Goal: Task Accomplishment & Management: Use online tool/utility

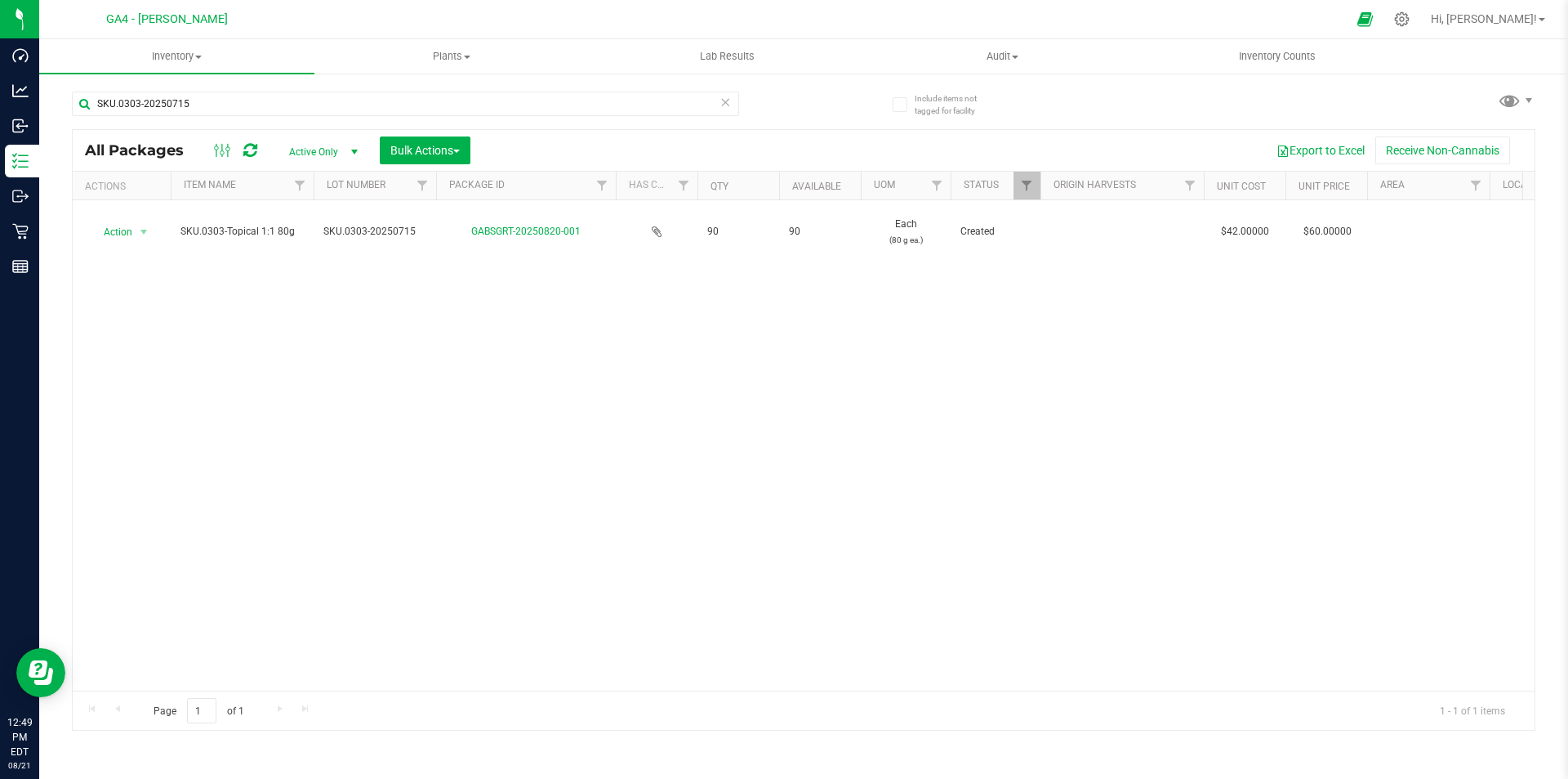
click at [345, 422] on div "Action Action Adjust qty Create package Edit attributes Global inventory Locate…" at bounding box center [803, 446] width 1462 height 490
click at [1410, 13] on icon at bounding box center [1402, 19] width 17 height 17
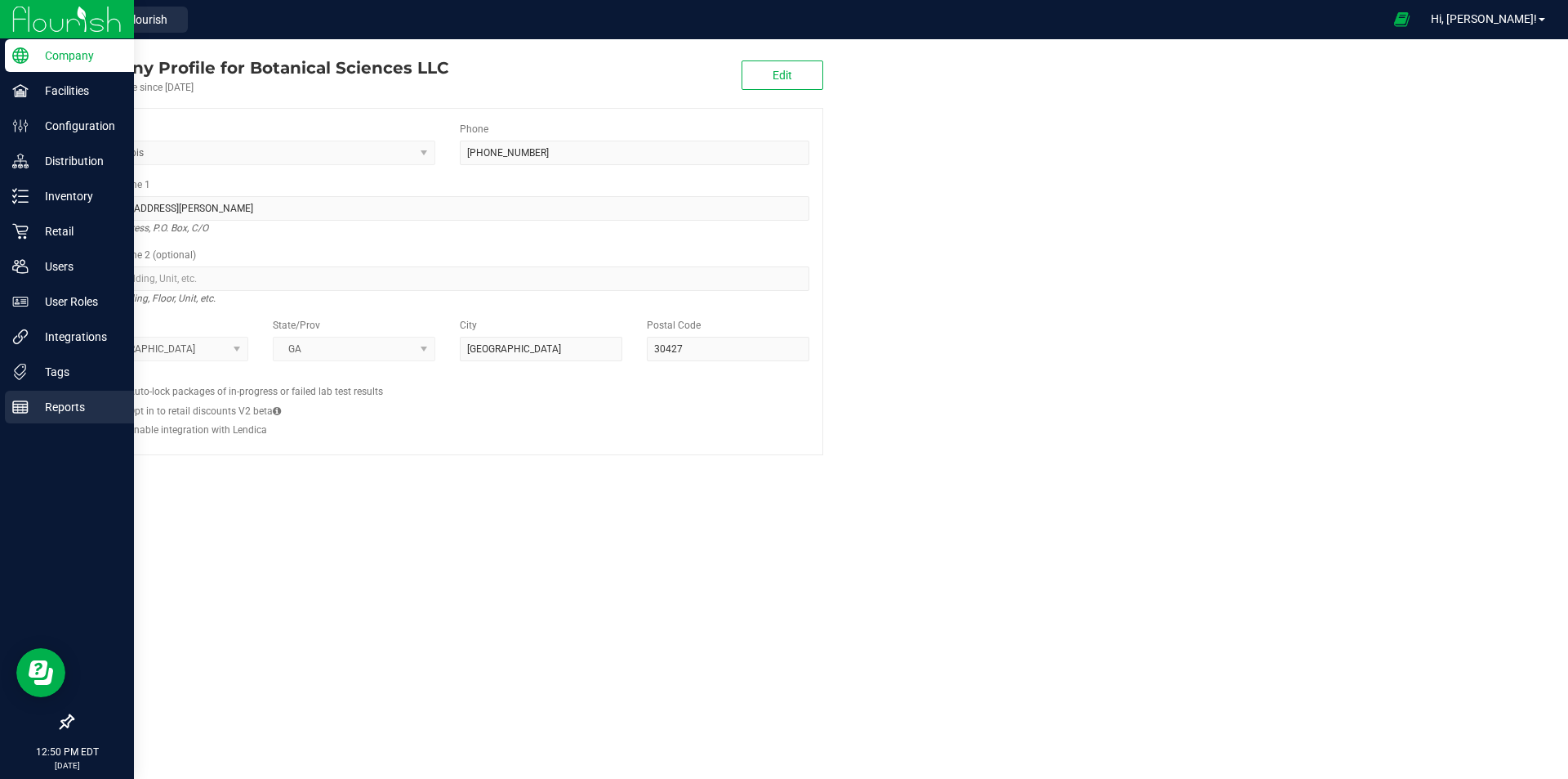
click at [26, 412] on rect at bounding box center [20, 407] width 14 height 11
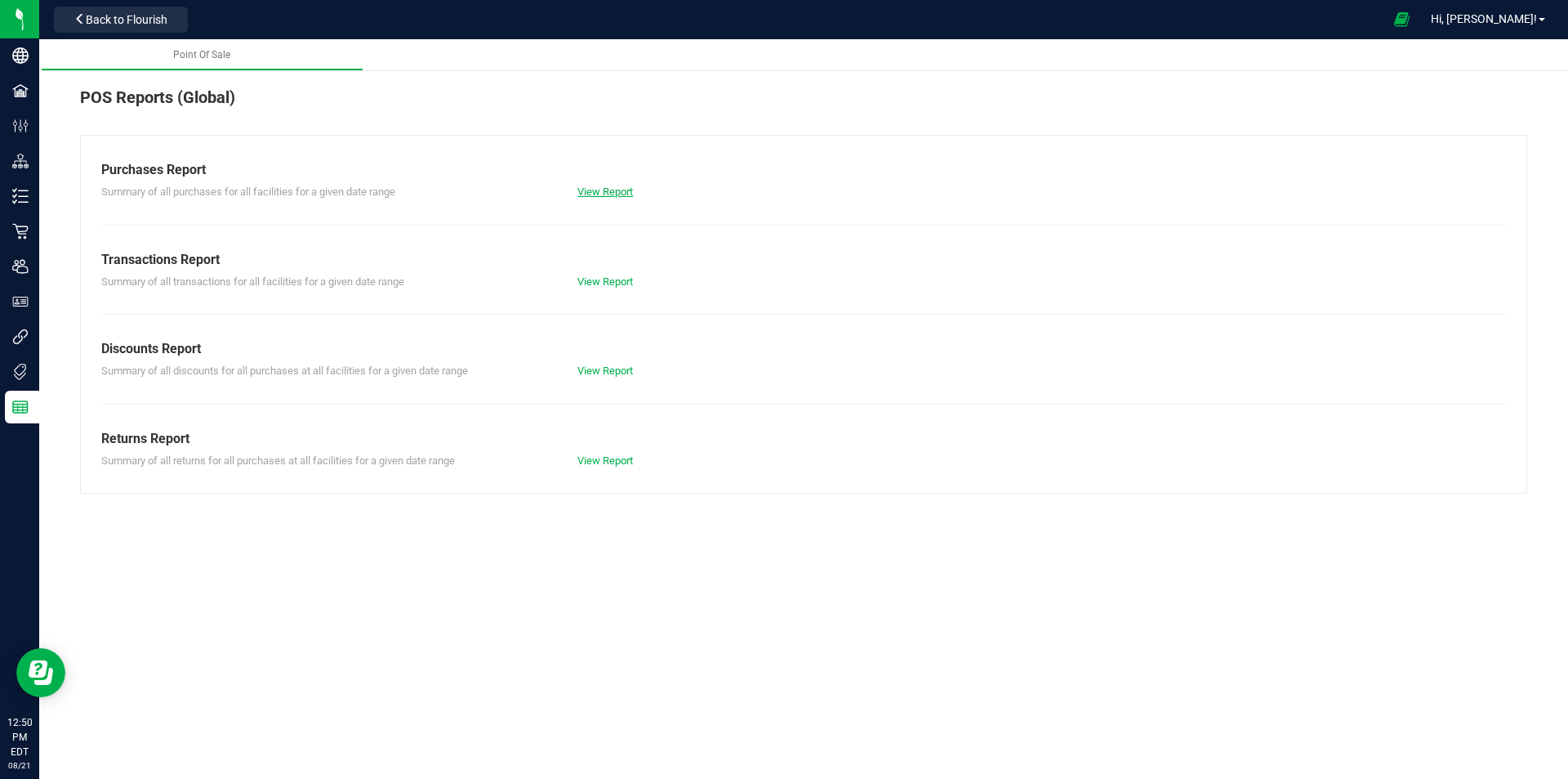
drag, startPoint x: 623, startPoint y: 200, endPoint x: 616, endPoint y: 190, distance: 12.2
click at [623, 200] on div "Purchases Report Summary of all purchases for all facilities for a given date r…" at bounding box center [803, 314] width 1447 height 359
click at [616, 190] on link "View Report" at bounding box center [605, 191] width 55 height 12
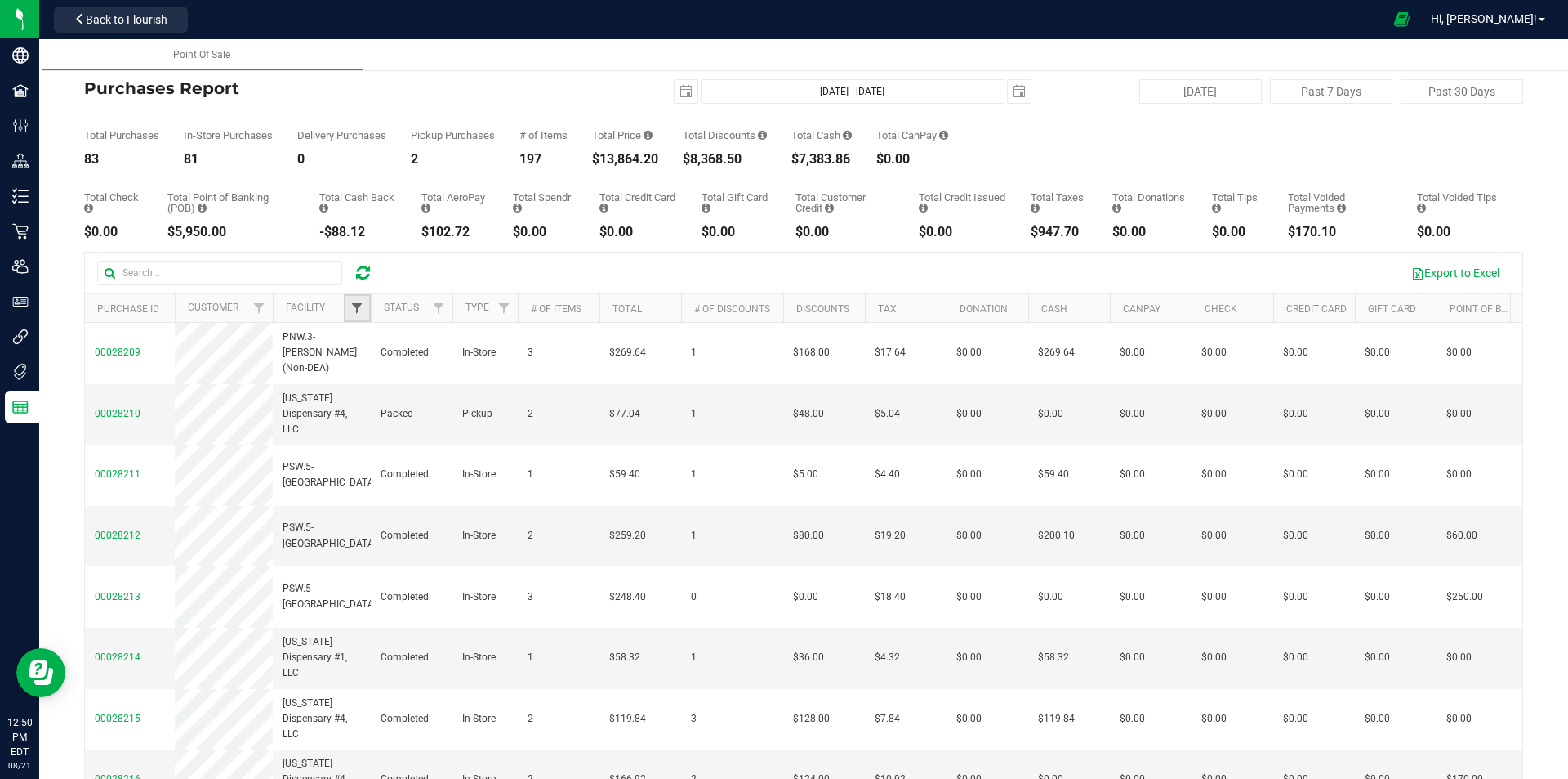
click at [356, 313] on span "Filter" at bounding box center [357, 308] width 13 height 13
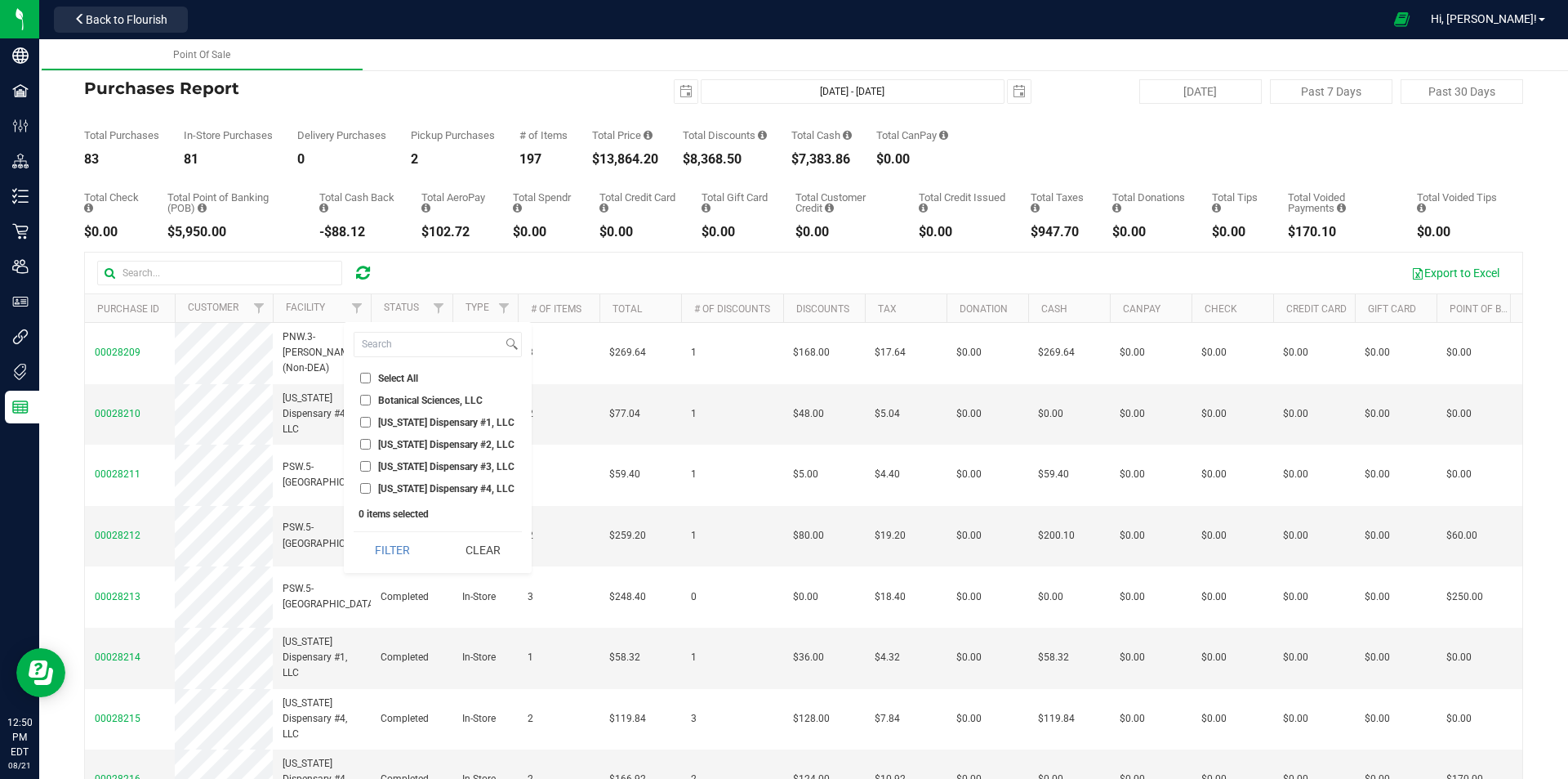
click at [378, 484] on span "[US_STATE] Dispensary #4, LLC" at bounding box center [446, 488] width 137 height 10
click at [370, 483] on input "[US_STATE] Dispensary #4, LLC" at bounding box center [365, 487] width 10 height 10
checkbox input "true"
click at [368, 557] on button "Filter" at bounding box center [392, 550] width 79 height 36
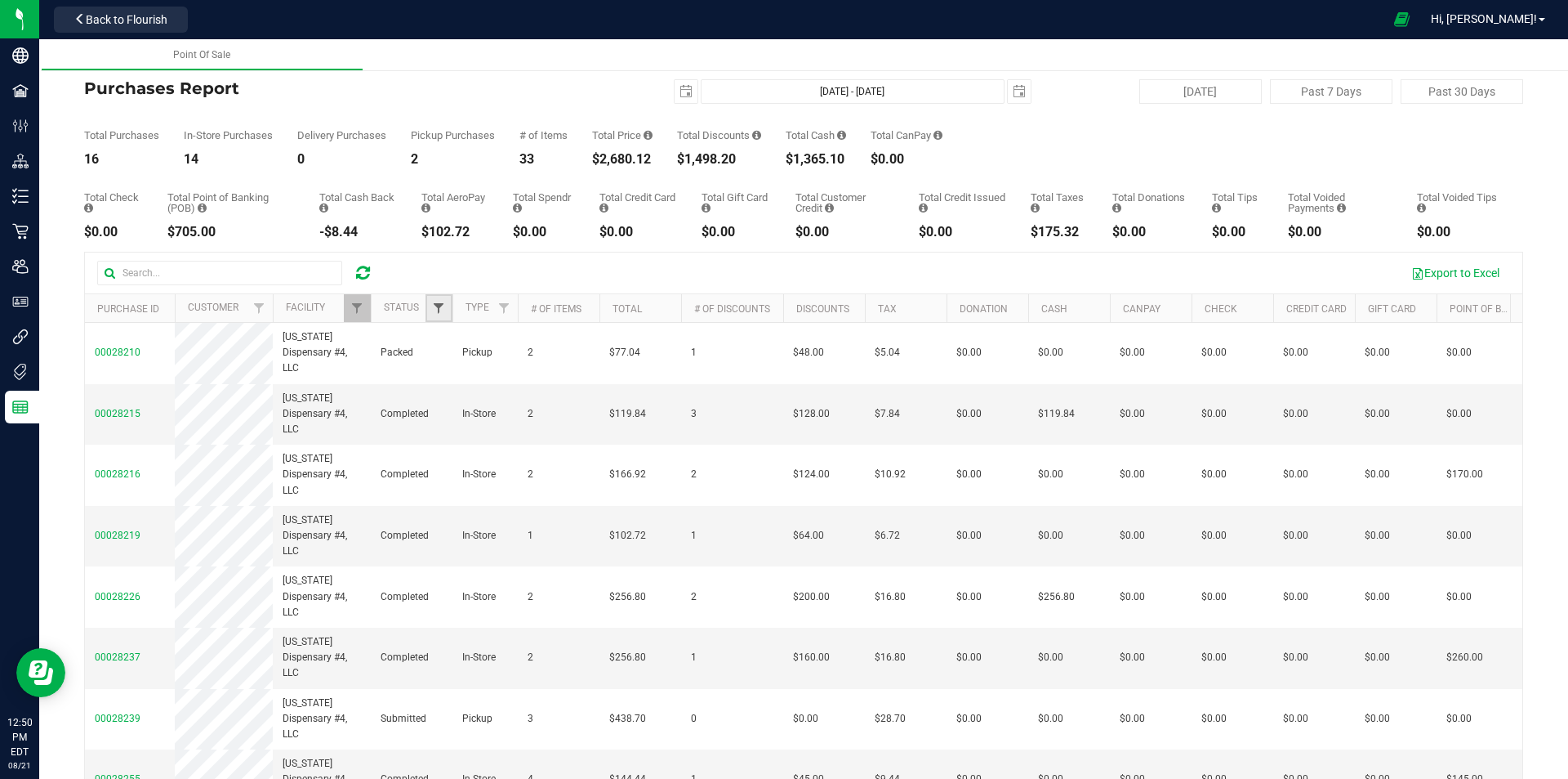
click at [442, 311] on span "Filter" at bounding box center [439, 308] width 13 height 13
click at [468, 418] on span "Completed" at bounding box center [483, 422] width 47 height 10
click at [452, 418] on input "Completed" at bounding box center [446, 422] width 10 height 10
checkbox input "true"
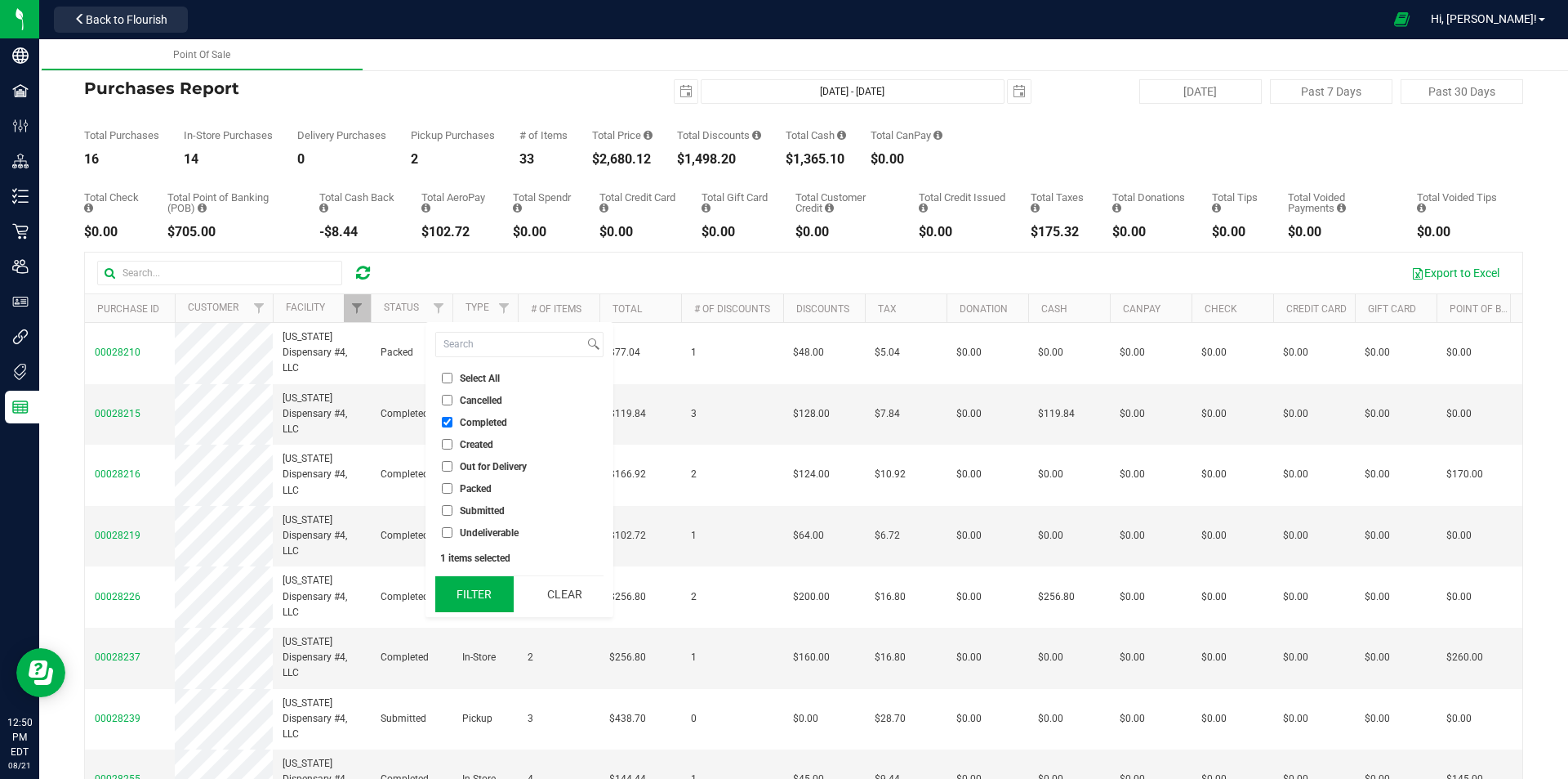
click at [466, 606] on button "Filter" at bounding box center [474, 594] width 79 height 36
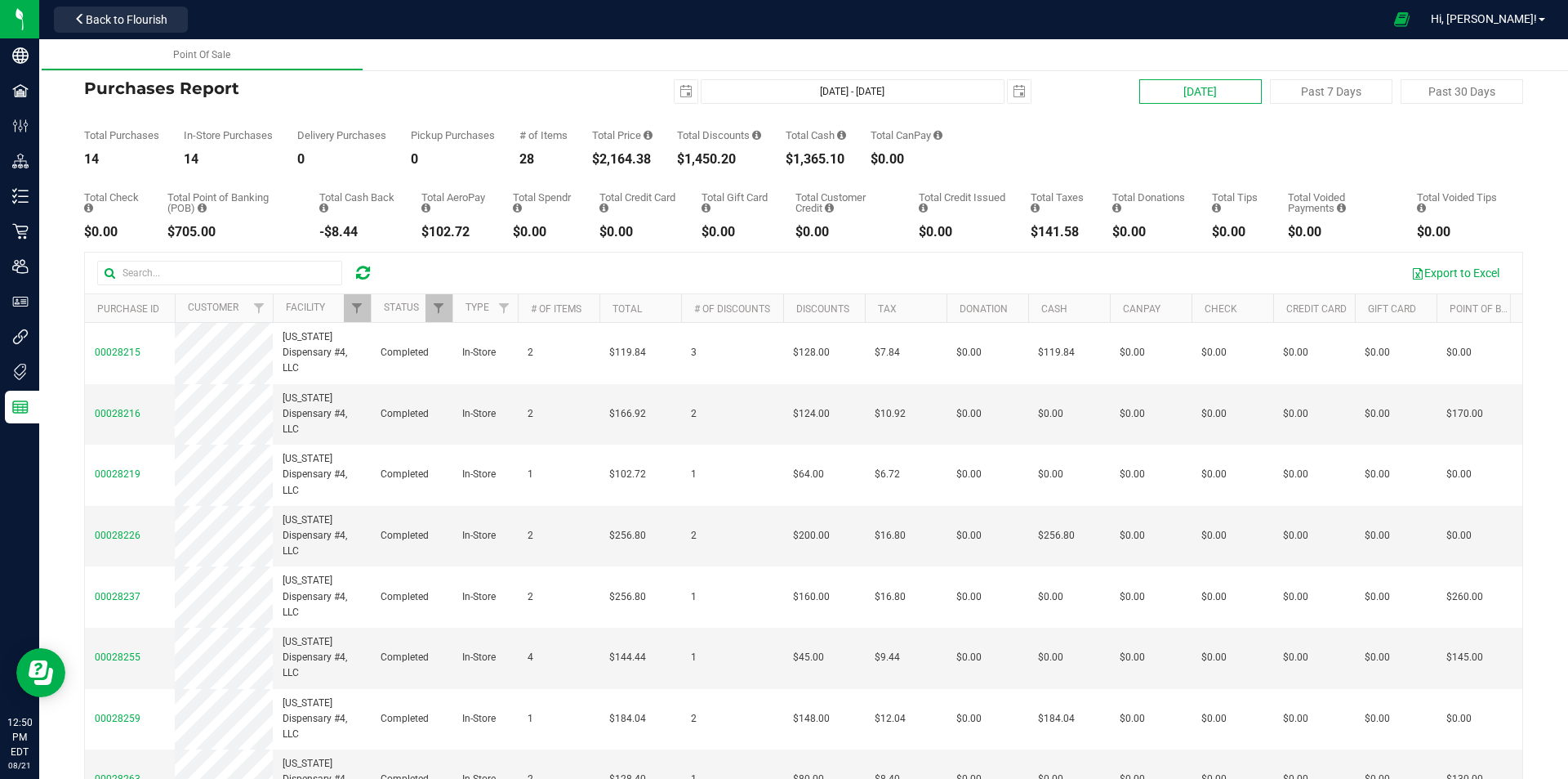
click at [1221, 89] on button "[DATE]" at bounding box center [1200, 91] width 123 height 25
click at [674, 90] on span "select" at bounding box center [686, 91] width 23 height 23
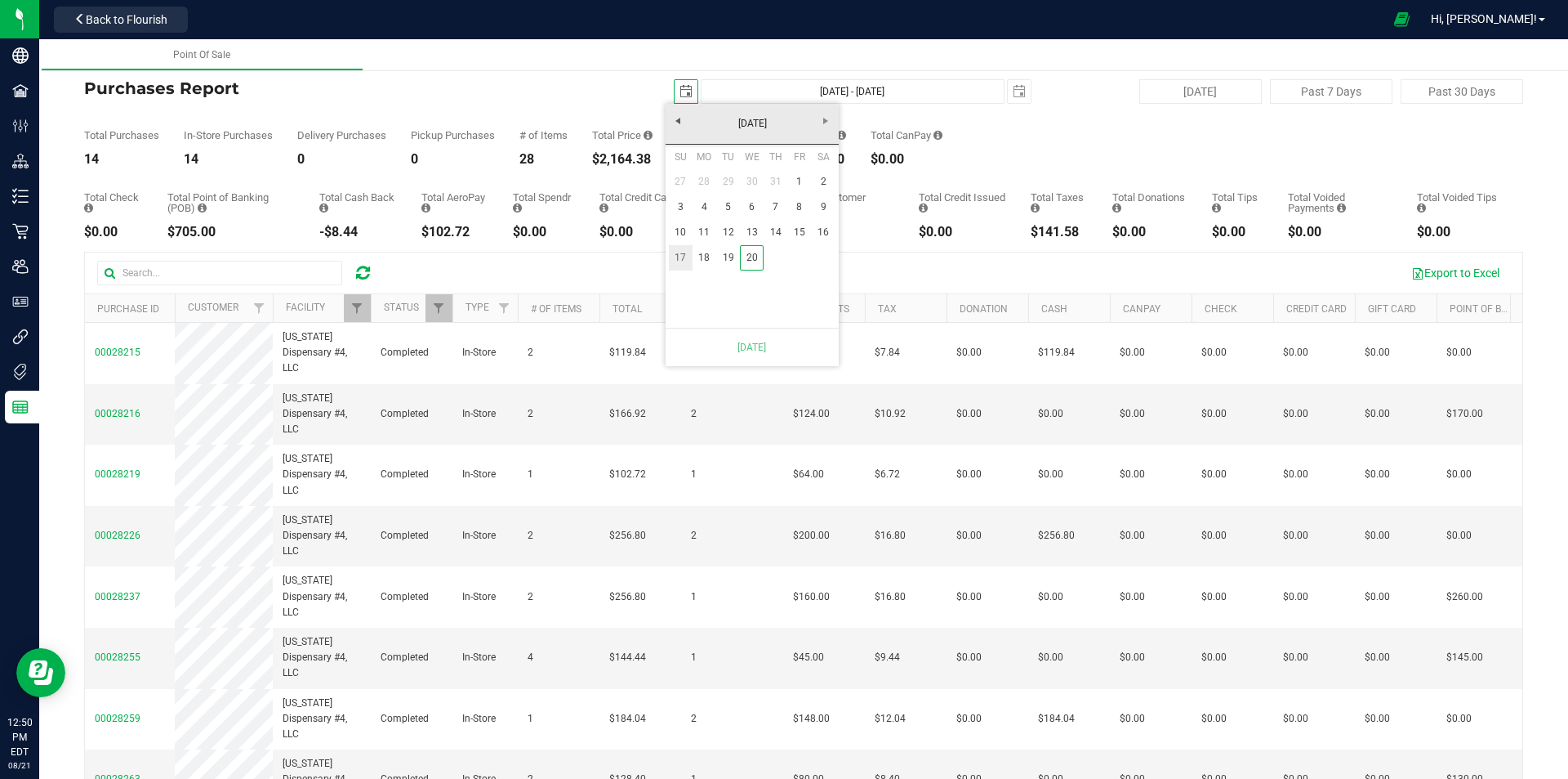
click at [680, 254] on link "17" at bounding box center [680, 257] width 24 height 26
type input "[DATE] - [DATE]"
type input "[DATE]"
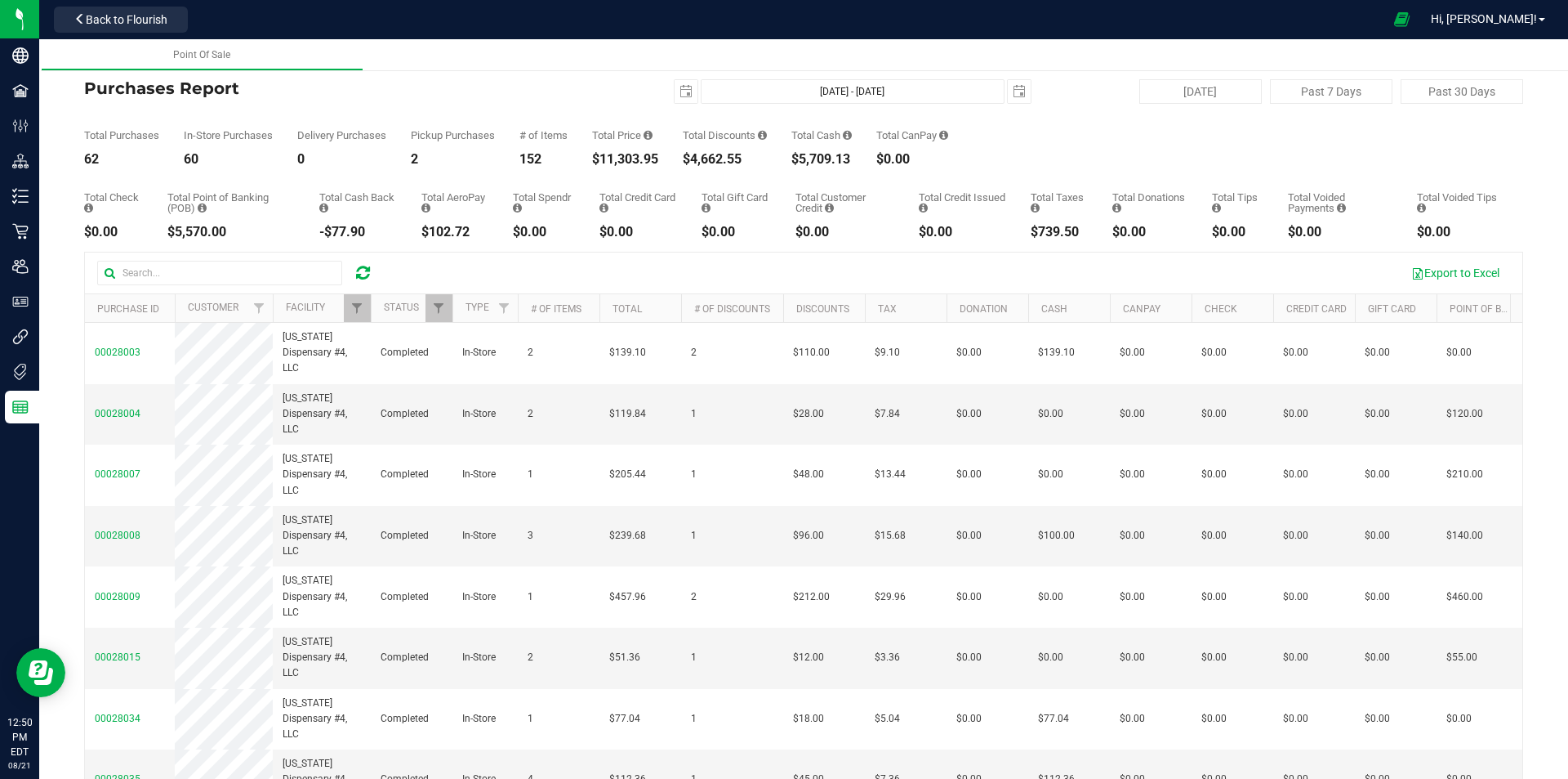
drag, startPoint x: 663, startPoint y: 155, endPoint x: 591, endPoint y: 161, distance: 72.2
click at [591, 161] on div "Total Purchases 62 In-Store Purchases 60 Delivery Purchases 0 Pickup Purchases …" at bounding box center [803, 134] width 1439 height 62
drag, startPoint x: 591, startPoint y: 161, endPoint x: 658, endPoint y: 160, distance: 67.0
click at [658, 160] on div "Total Purchases 62 In-Store Purchases 60 Delivery Purchases 0 Pickup Purchases …" at bounding box center [803, 134] width 1439 height 62
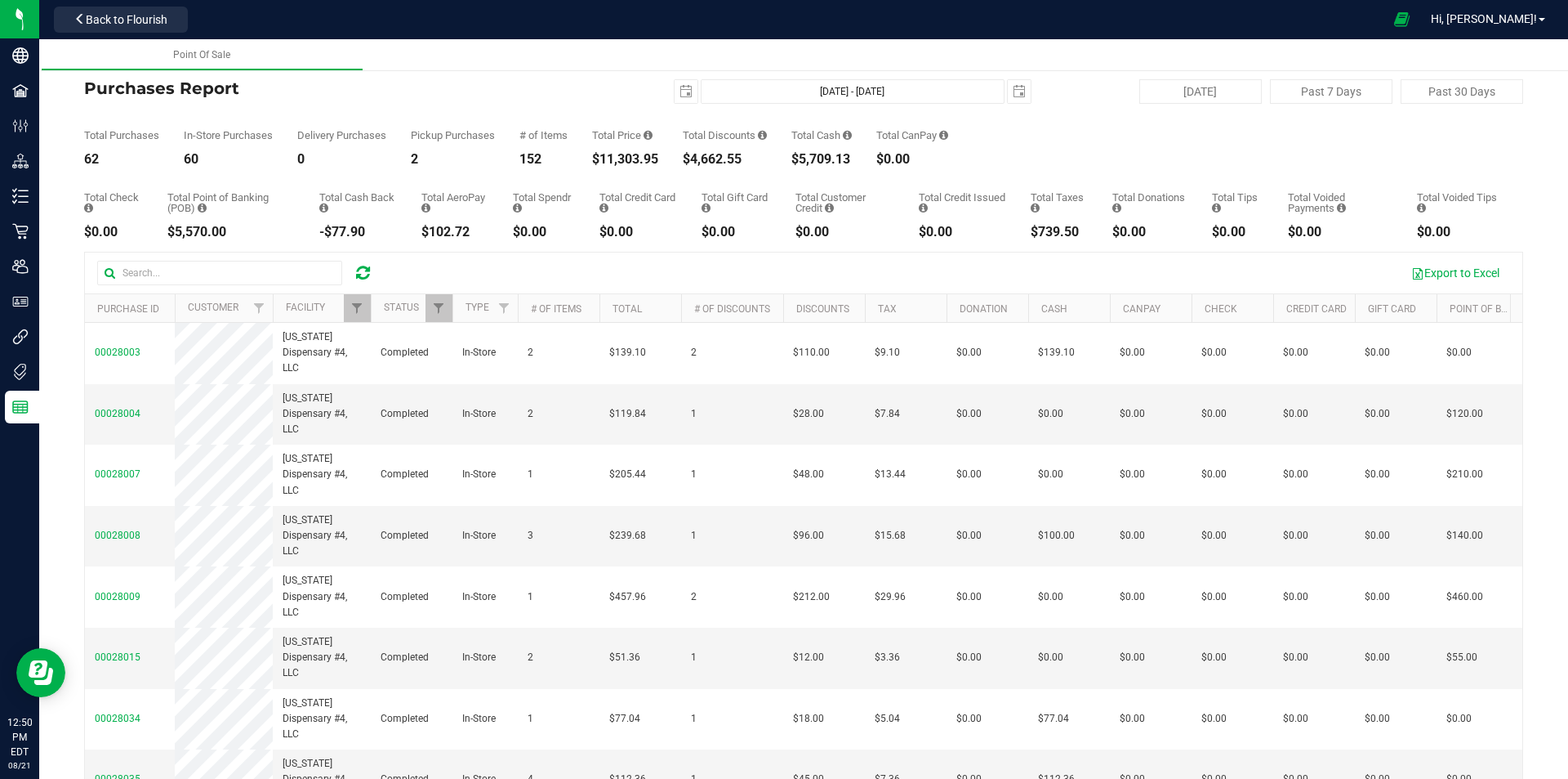
click at [658, 160] on div "$11,303.95" at bounding box center [625, 160] width 66 height 13
click at [363, 265] on icon at bounding box center [363, 273] width 14 height 16
click at [359, 267] on icon at bounding box center [363, 273] width 14 height 16
drag, startPoint x: 656, startPoint y: 161, endPoint x: 603, endPoint y: 164, distance: 53.1
click at [603, 164] on div "$11,303.95" at bounding box center [625, 160] width 66 height 13
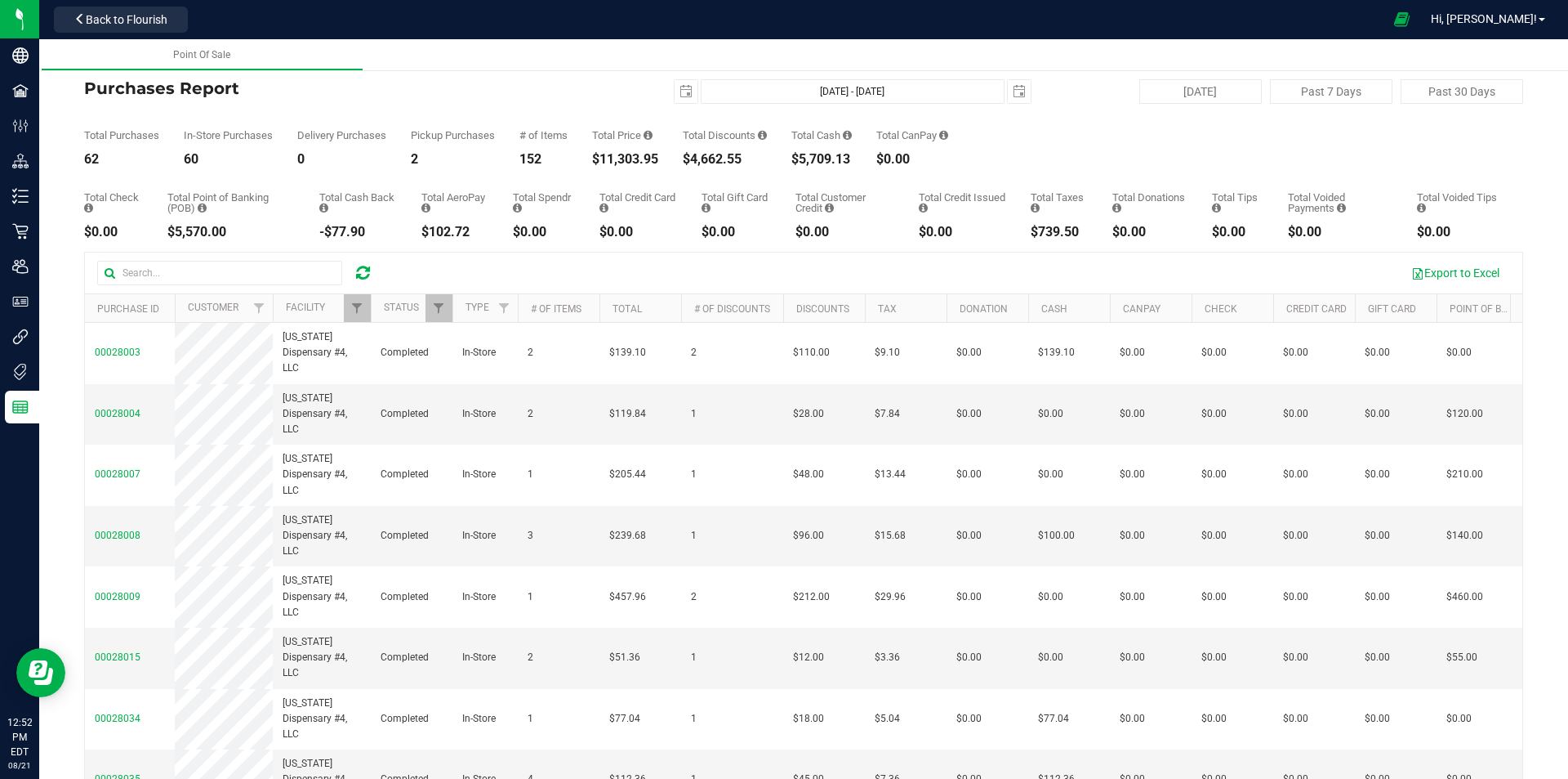
click at [603, 164] on div "$11,303.95" at bounding box center [625, 160] width 66 height 13
drag, startPoint x: 603, startPoint y: 164, endPoint x: 681, endPoint y: 155, distance: 78.5
click at [681, 155] on div "Total Purchases 62 In-Store Purchases 60 Delivery Purchases 0 Pickup Purchases …" at bounding box center [803, 134] width 1439 height 62
click at [664, 161] on div "Total Purchases 62 In-Store Purchases 60 Delivery Purchases 0 Pickup Purchases …" at bounding box center [803, 134] width 1439 height 62
drag, startPoint x: 664, startPoint y: 161, endPoint x: 621, endPoint y: 152, distance: 43.9
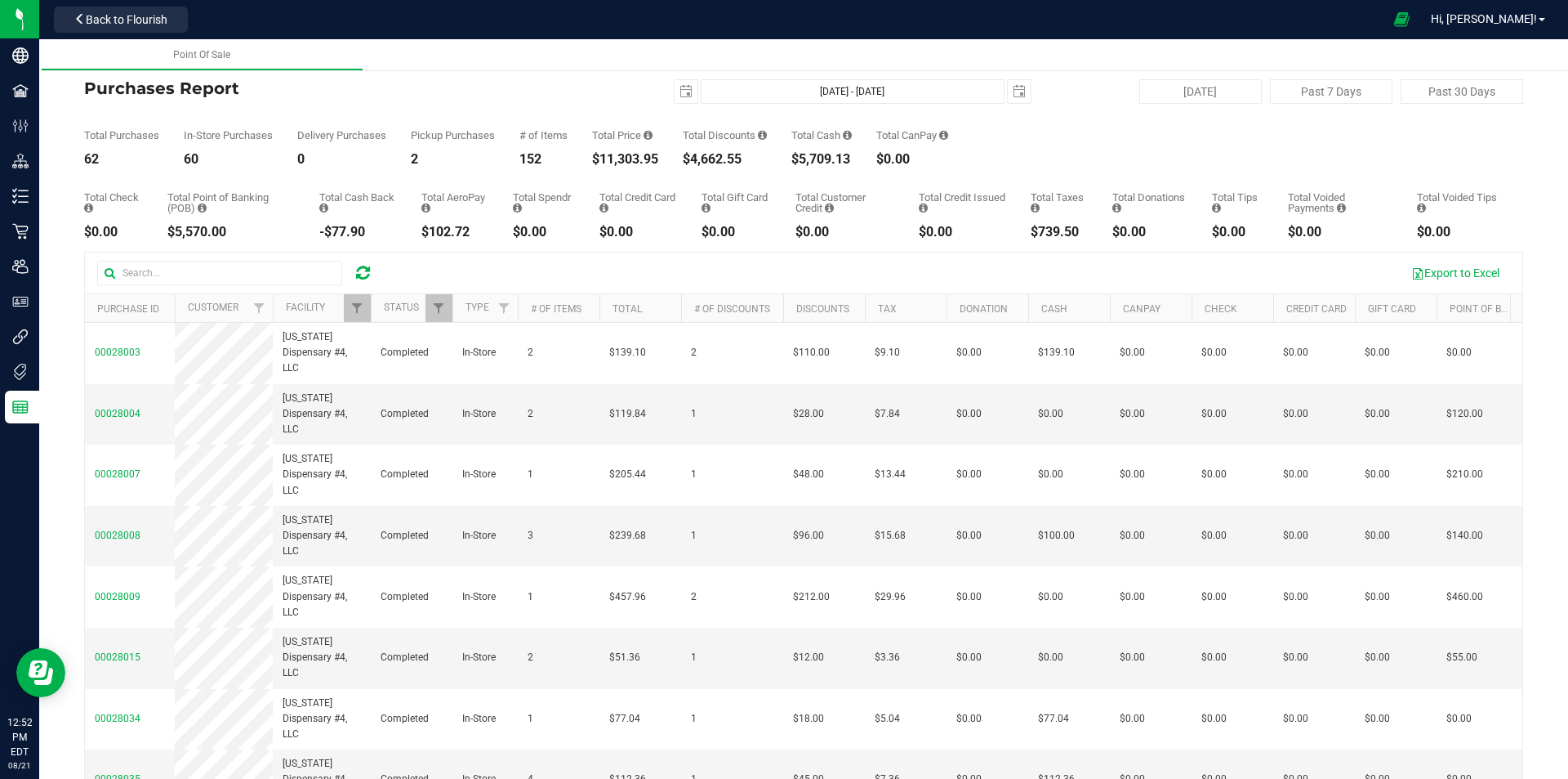
click at [621, 152] on div "Total Purchases 62 In-Store Purchases 60 Delivery Purchases 0 Pickup Purchases …" at bounding box center [803, 134] width 1439 height 62
click at [611, 155] on div "$11,303.95" at bounding box center [625, 160] width 66 height 13
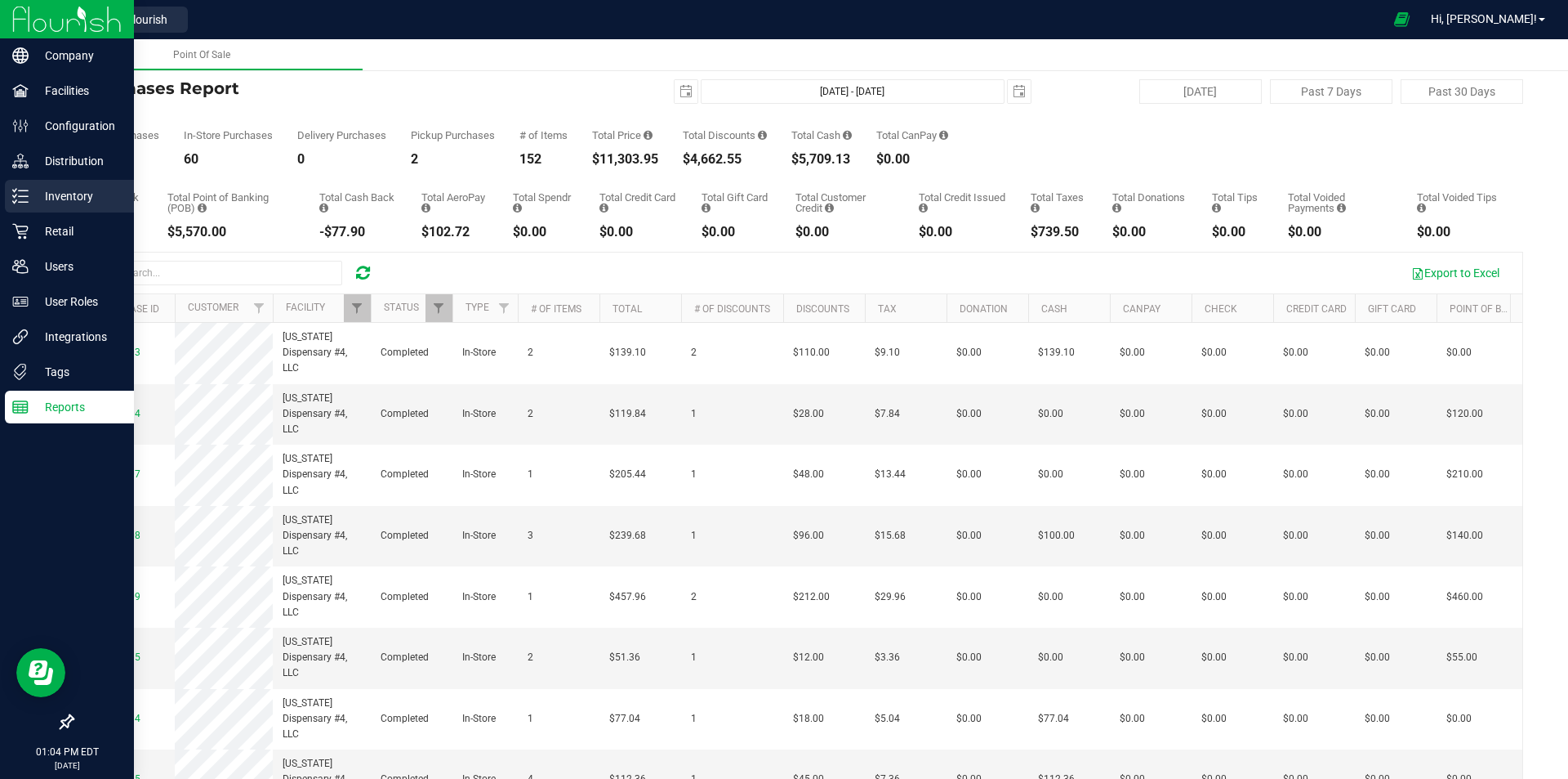
click at [9, 190] on div "Inventory" at bounding box center [69, 196] width 129 height 32
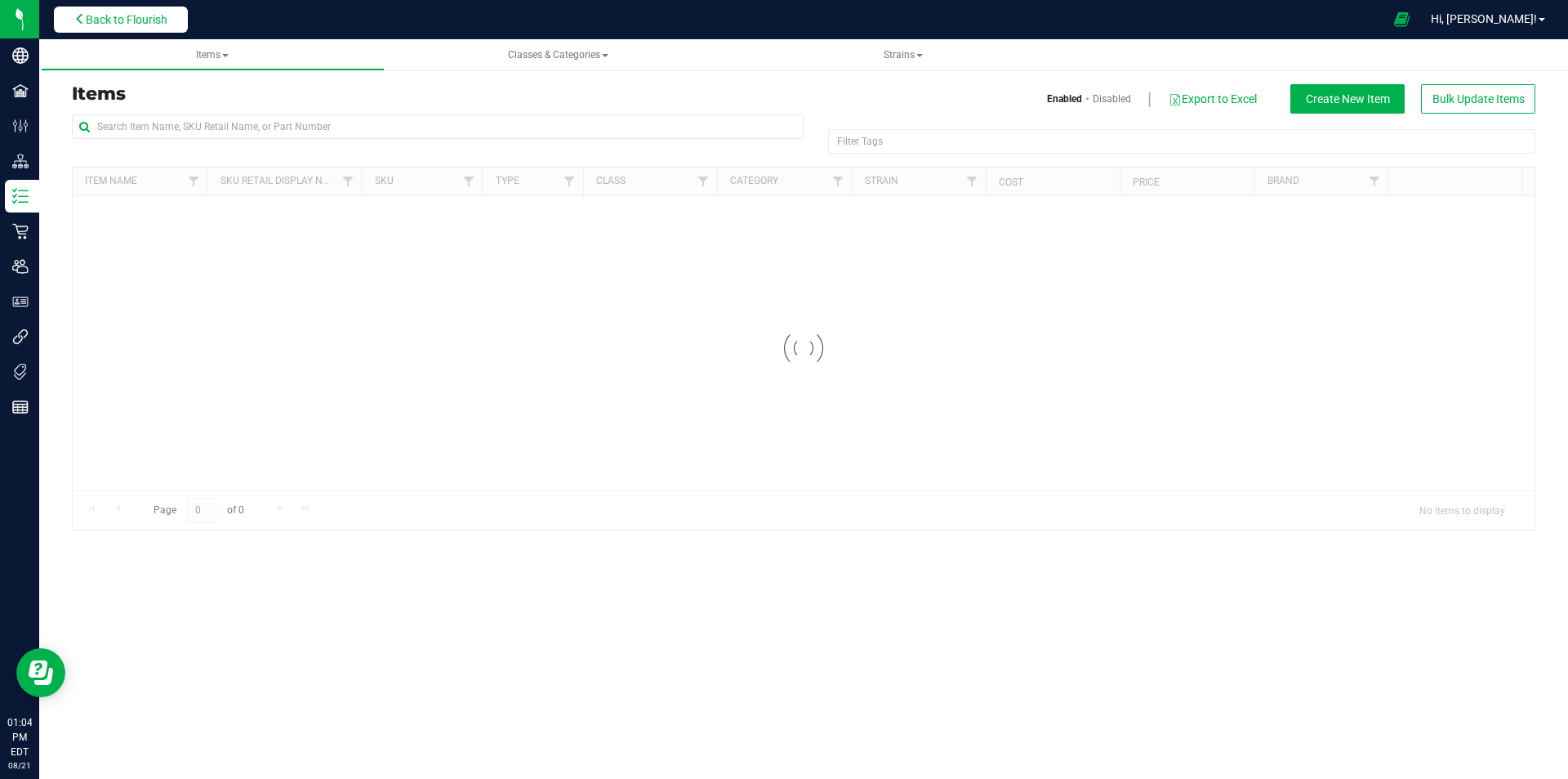
click at [83, 19] on icon at bounding box center [80, 19] width 11 height 11
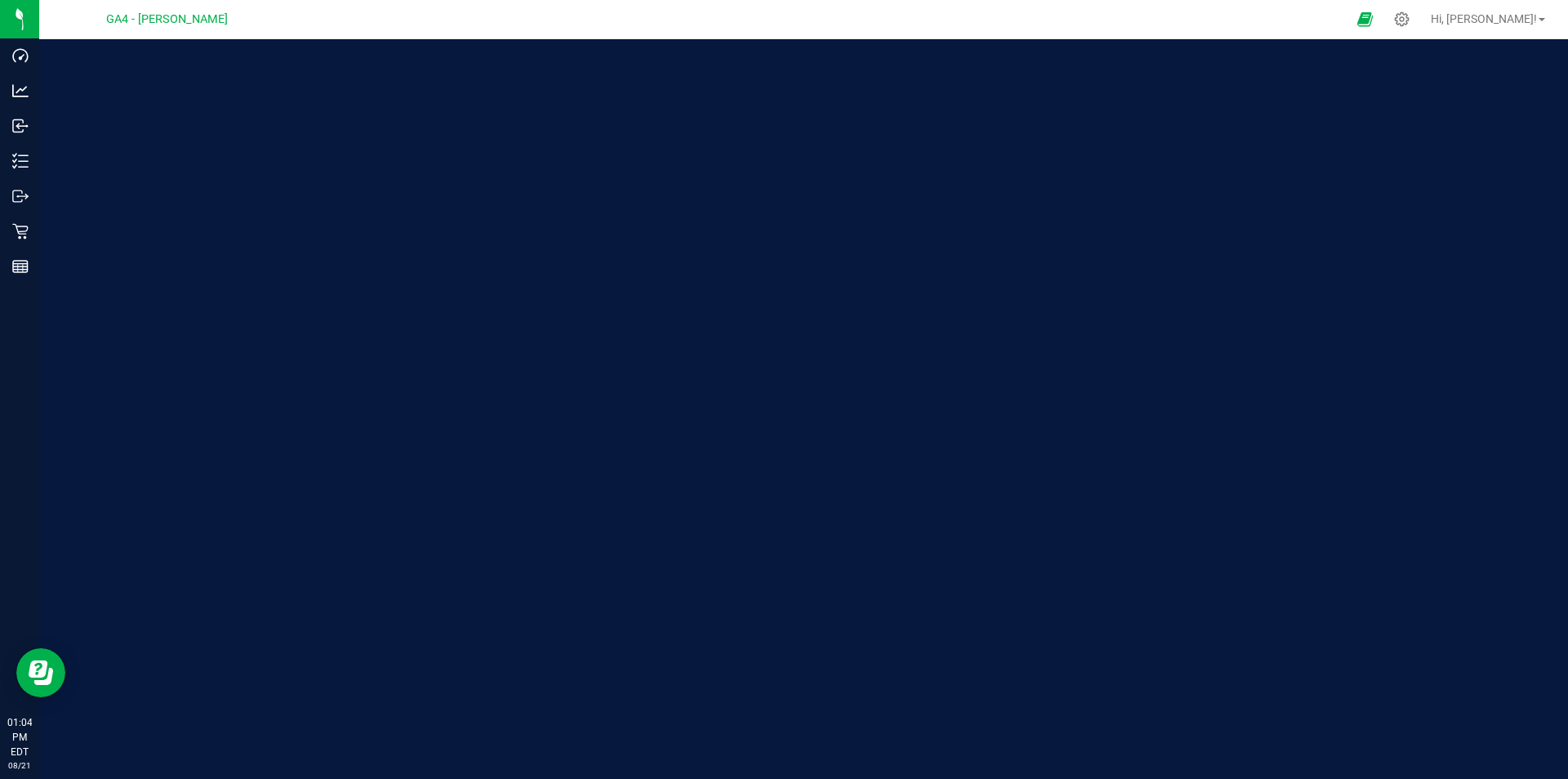
click at [123, 15] on div "GA4 - [PERSON_NAME]" at bounding box center [166, 19] width 238 height 26
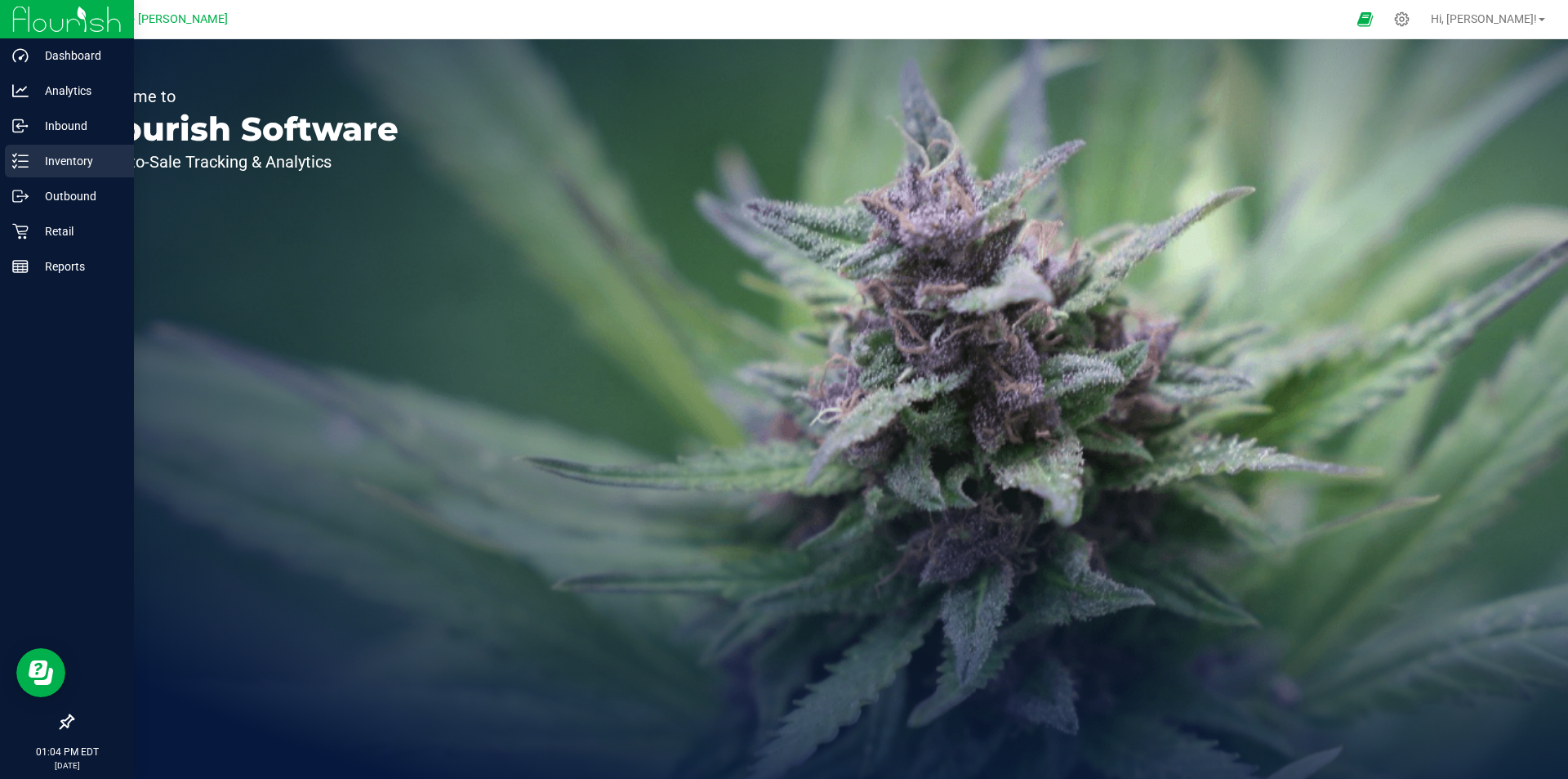
click at [26, 157] on icon at bounding box center [20, 161] width 16 height 16
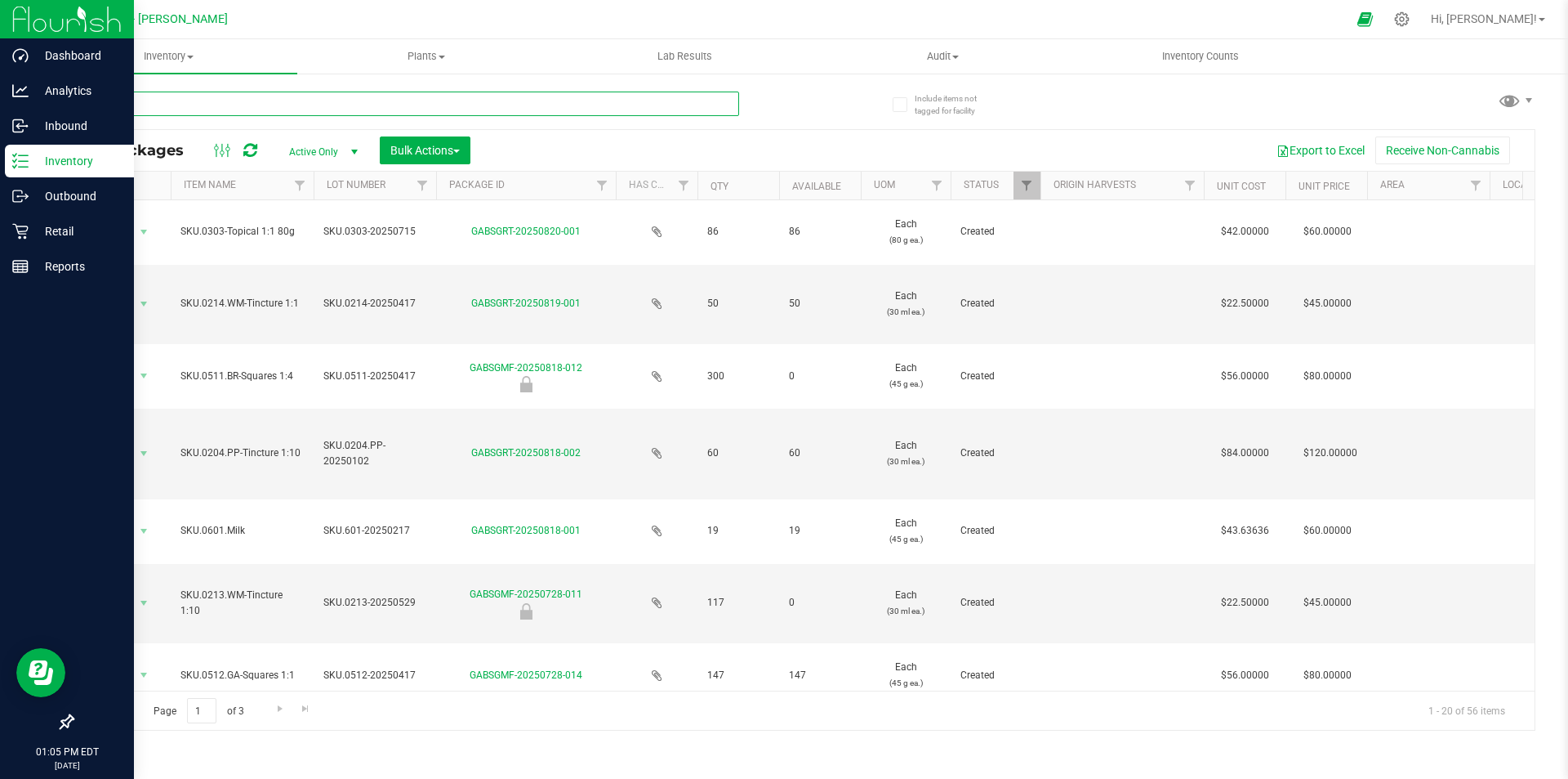
click at [273, 114] on input "text" at bounding box center [406, 104] width 668 height 25
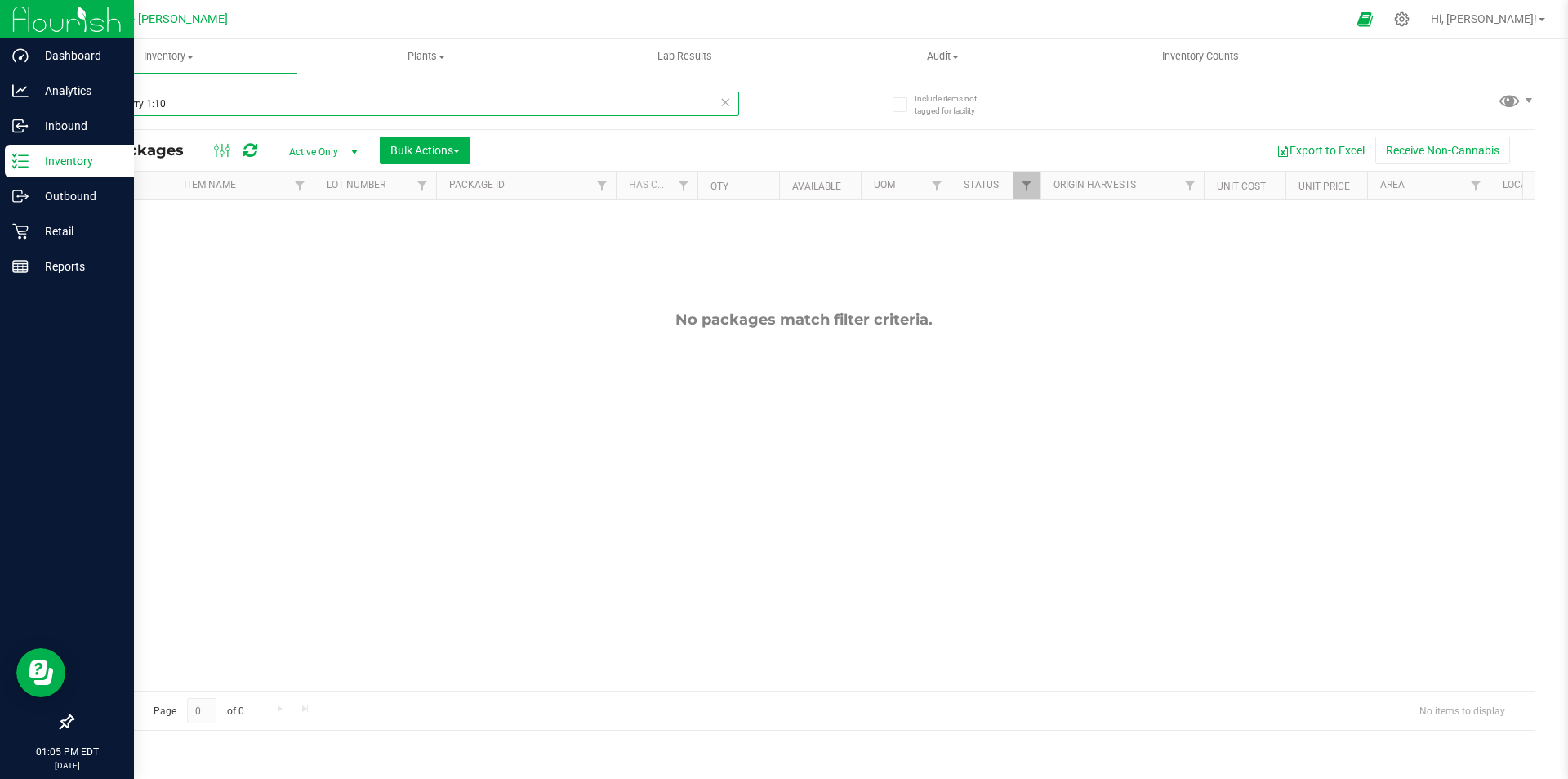
click at [304, 93] on input "strawberry 1:10" at bounding box center [406, 104] width 668 height 25
type input "strawberry 1200"
click at [270, 102] on input "strawberry 1200" at bounding box center [406, 104] width 668 height 25
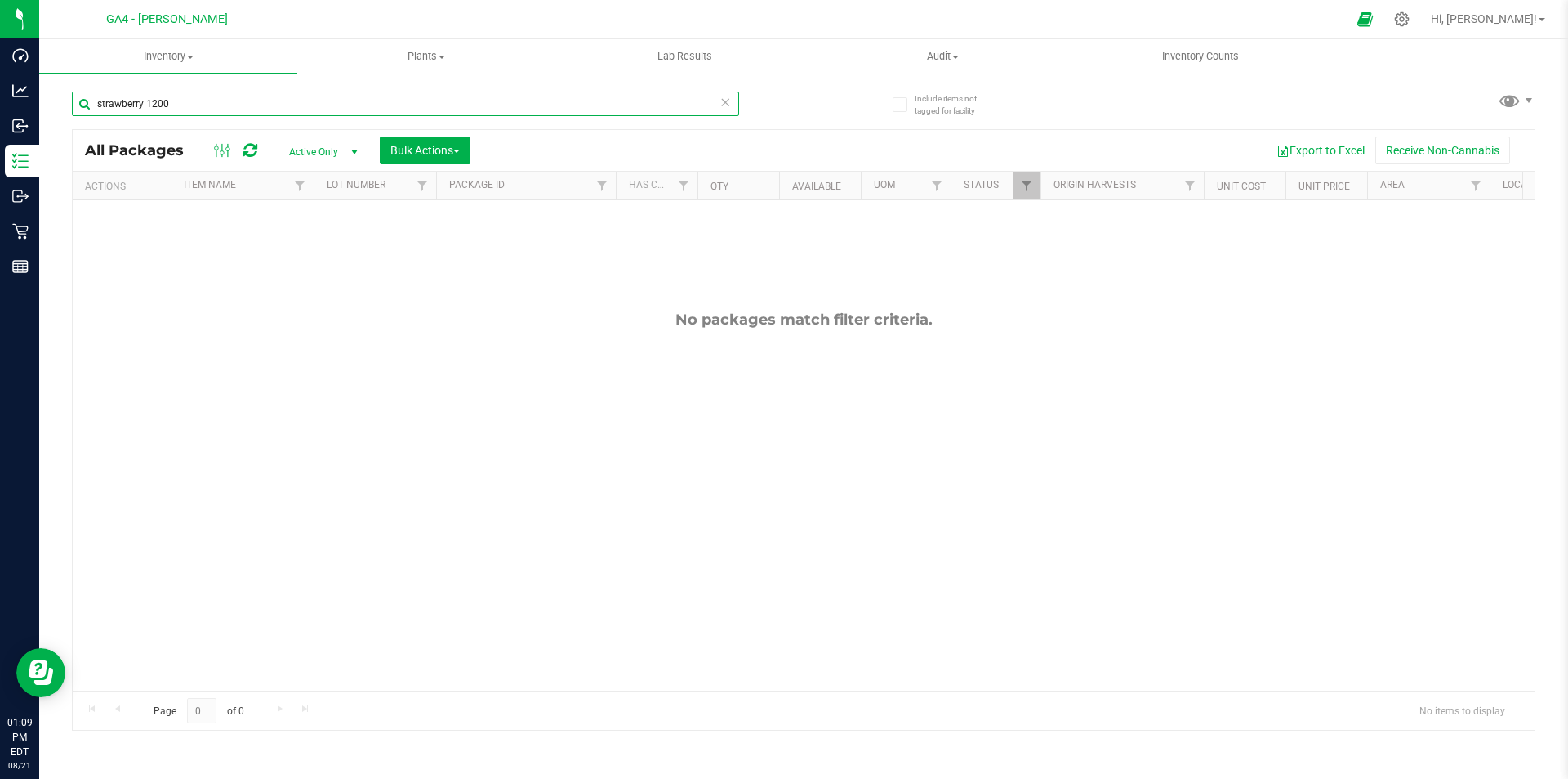
drag, startPoint x: 242, startPoint y: 101, endPoint x: 51, endPoint y: 93, distance: 191.2
click at [51, 93] on div "Include items not tagged for facility strawberry 1200 All Packages Active Only …" at bounding box center [803, 321] width 1529 height 499
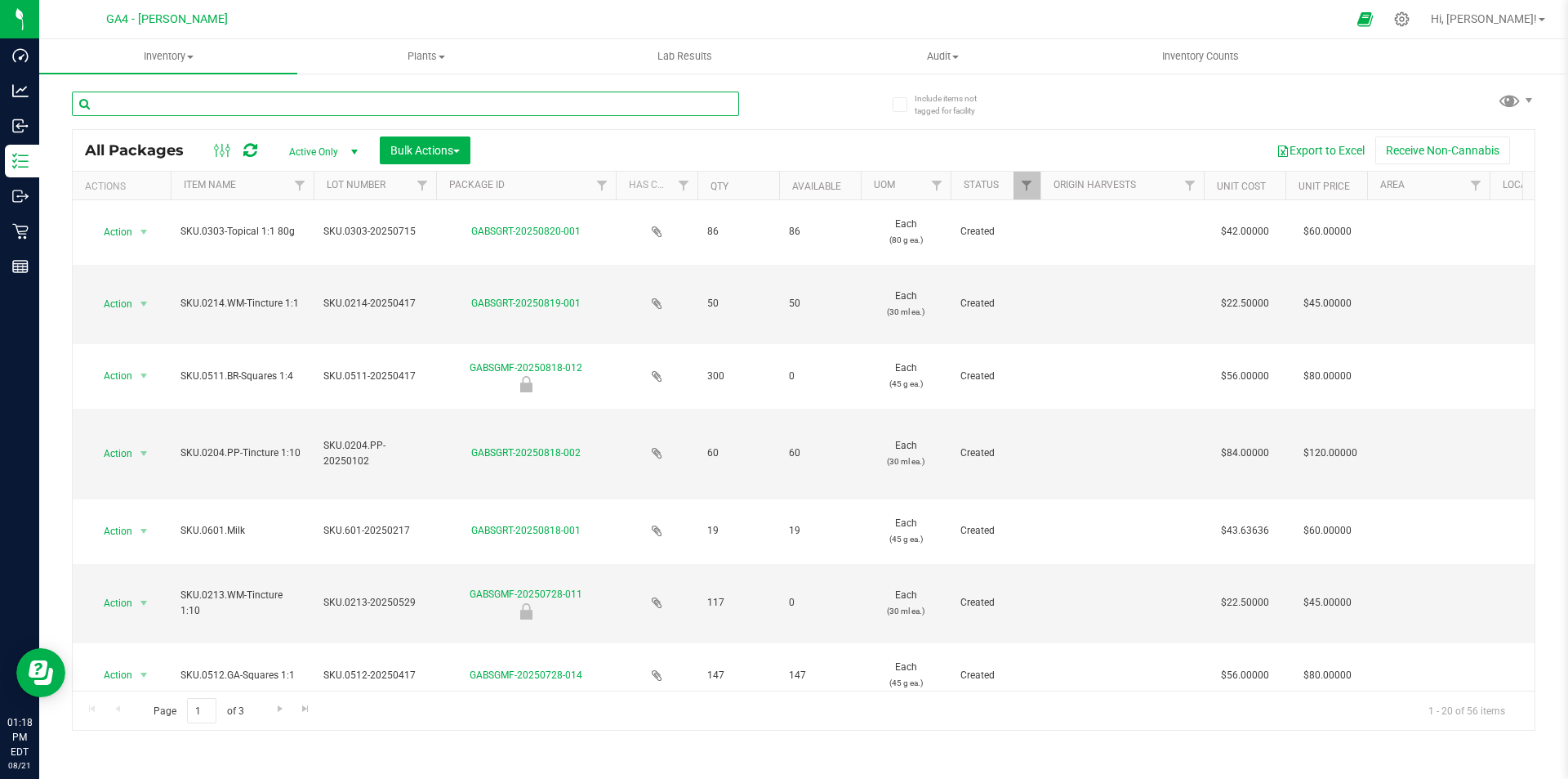
click at [197, 93] on input "text" at bounding box center [406, 104] width 668 height 25
type input "1:10 sb"
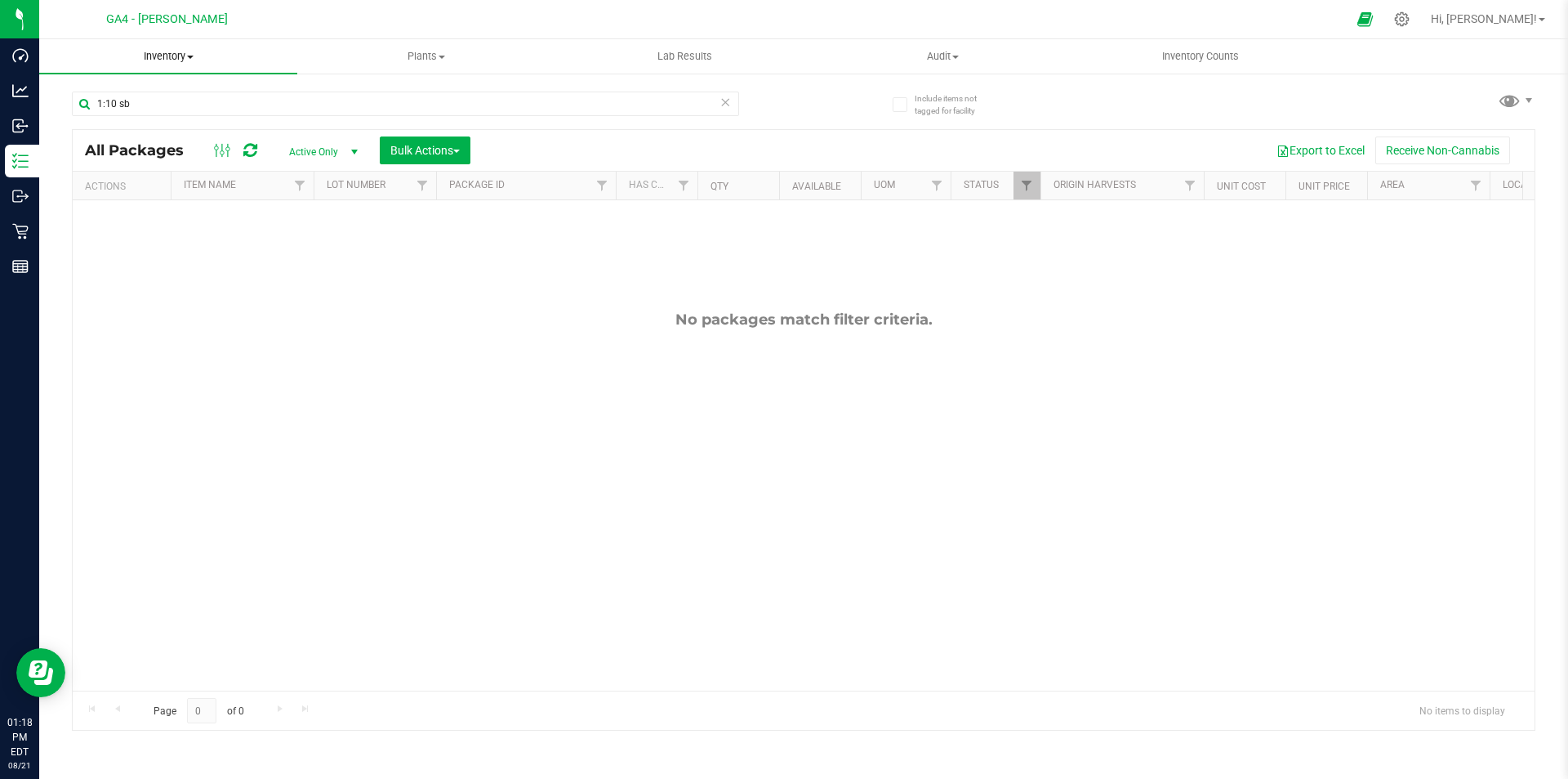
click at [195, 60] on span "Inventory" at bounding box center [168, 56] width 258 height 14
click at [177, 120] on li "All inventory" at bounding box center [168, 118] width 258 height 20
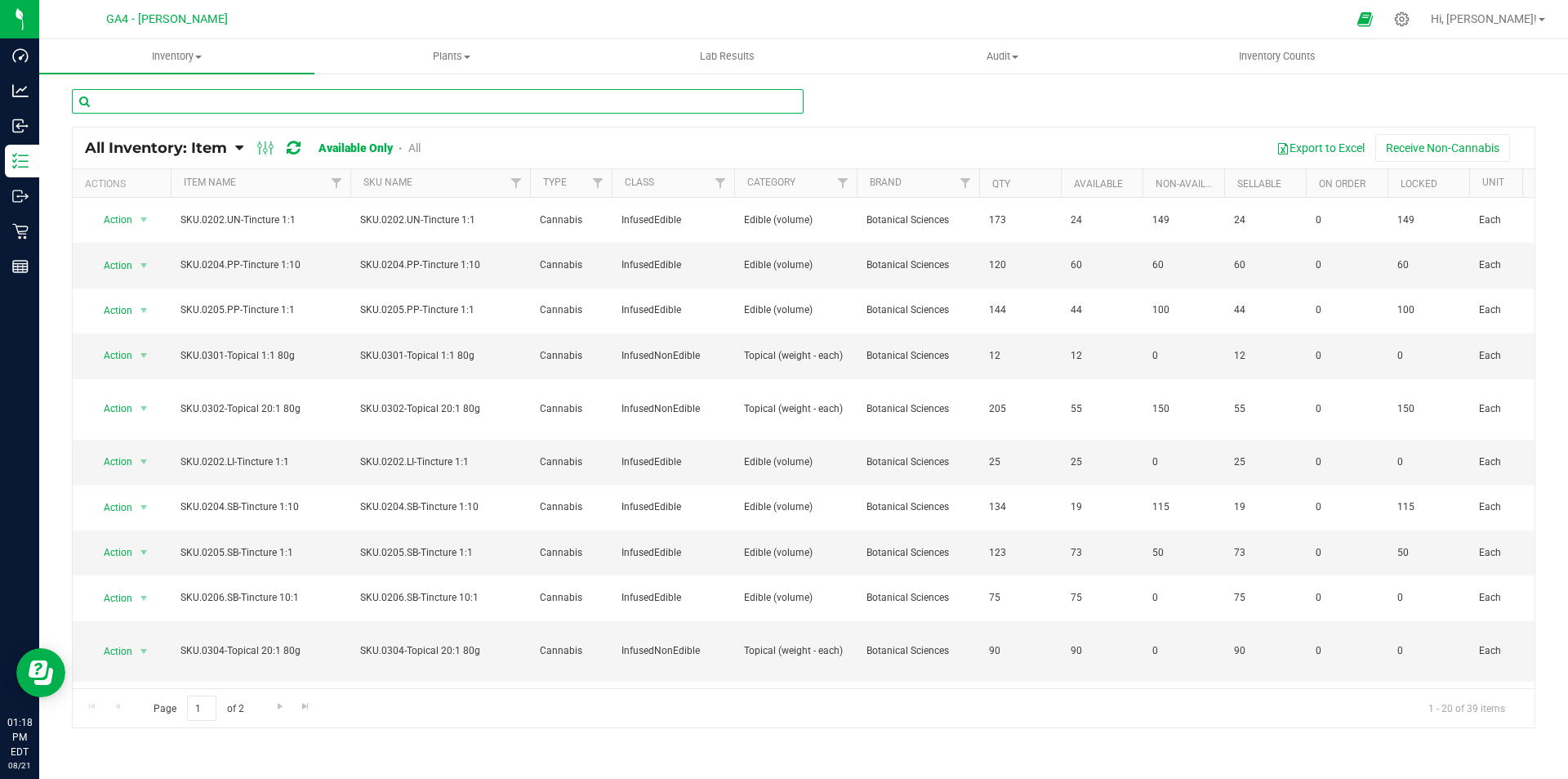
click at [174, 110] on input "text" at bounding box center [438, 102] width 732 height 25
type input "sb"
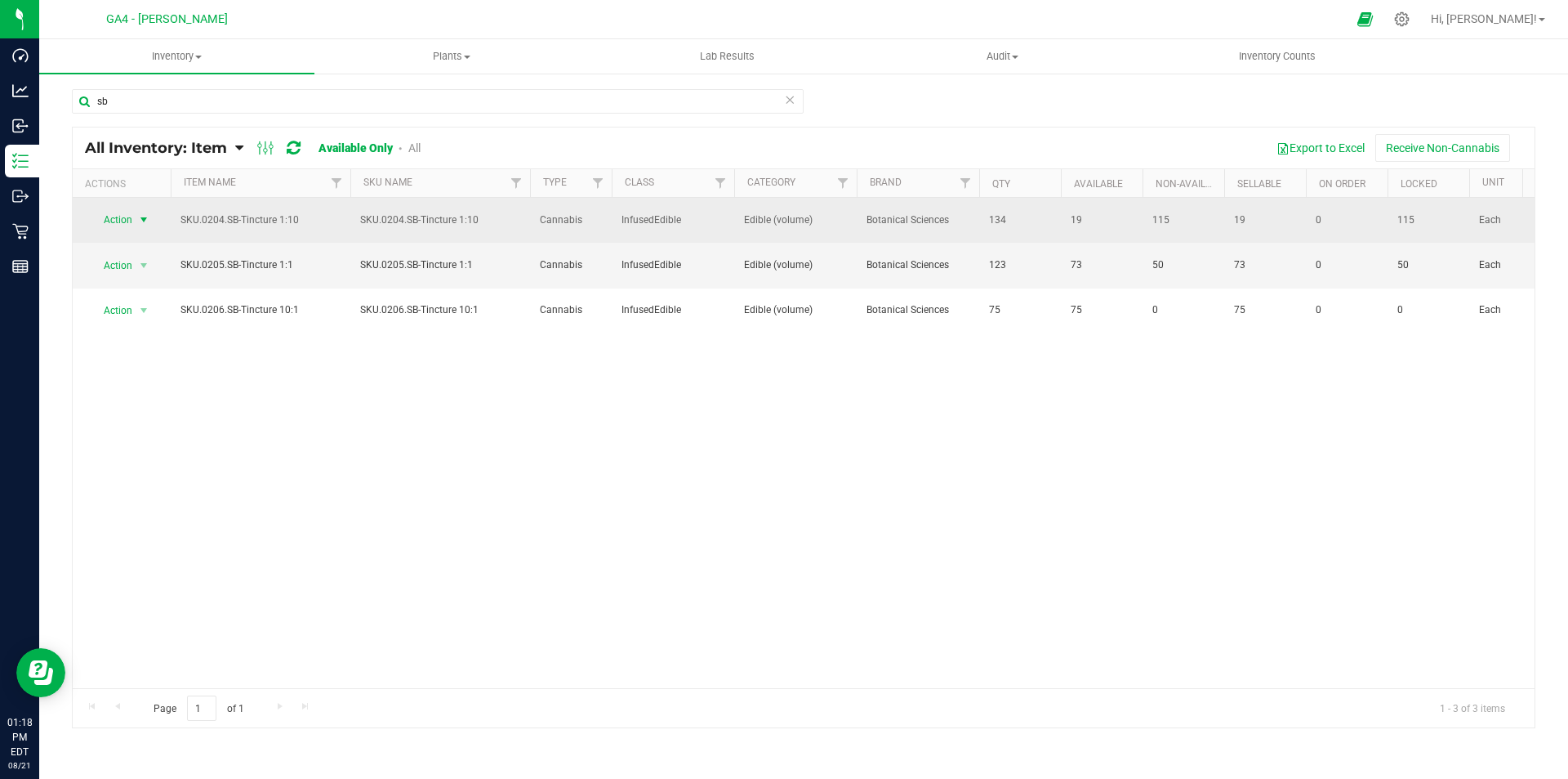
click at [137, 215] on span "select" at bounding box center [143, 219] width 20 height 23
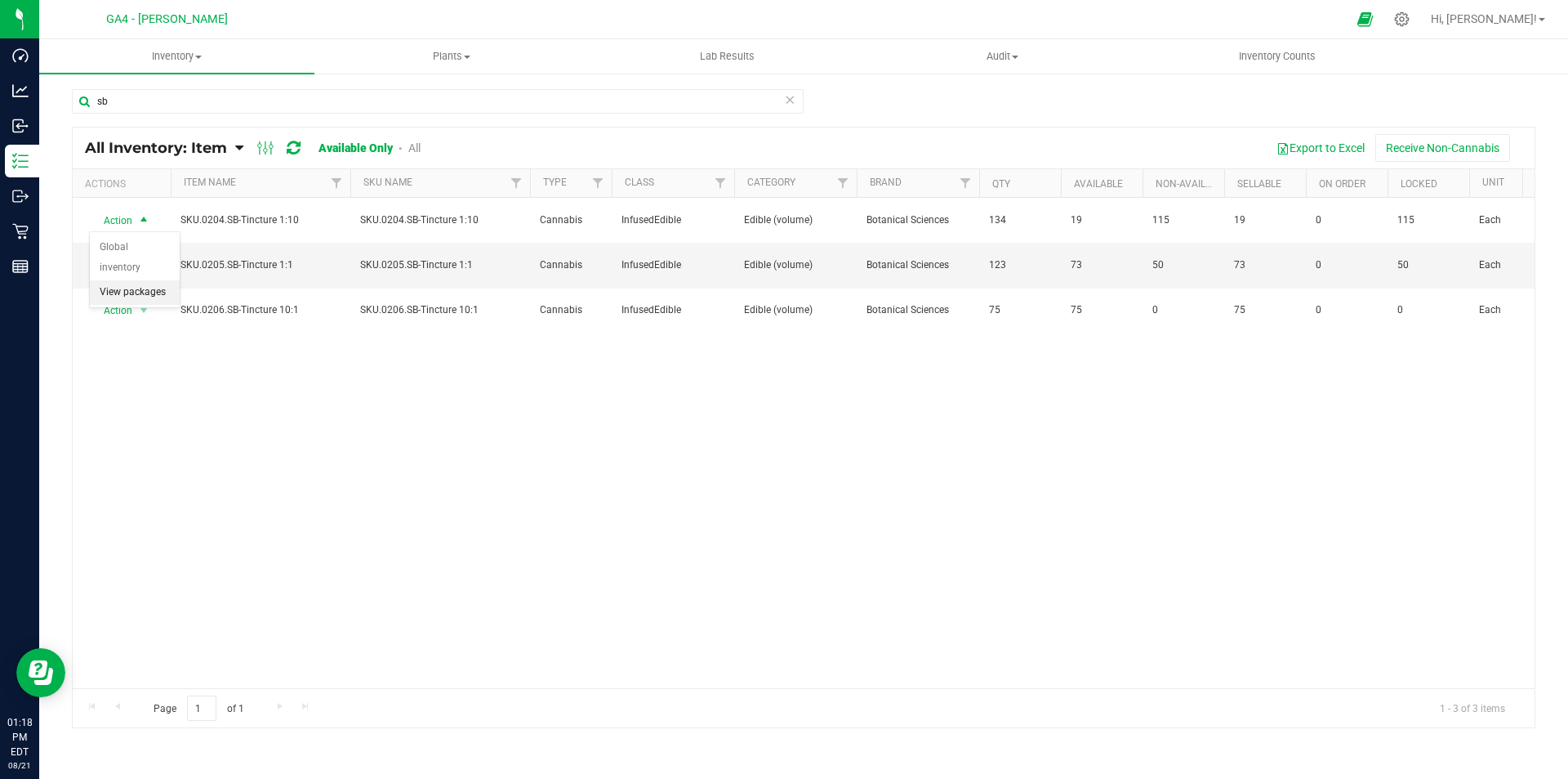
click at [138, 280] on li "View packages" at bounding box center [135, 293] width 90 height 25
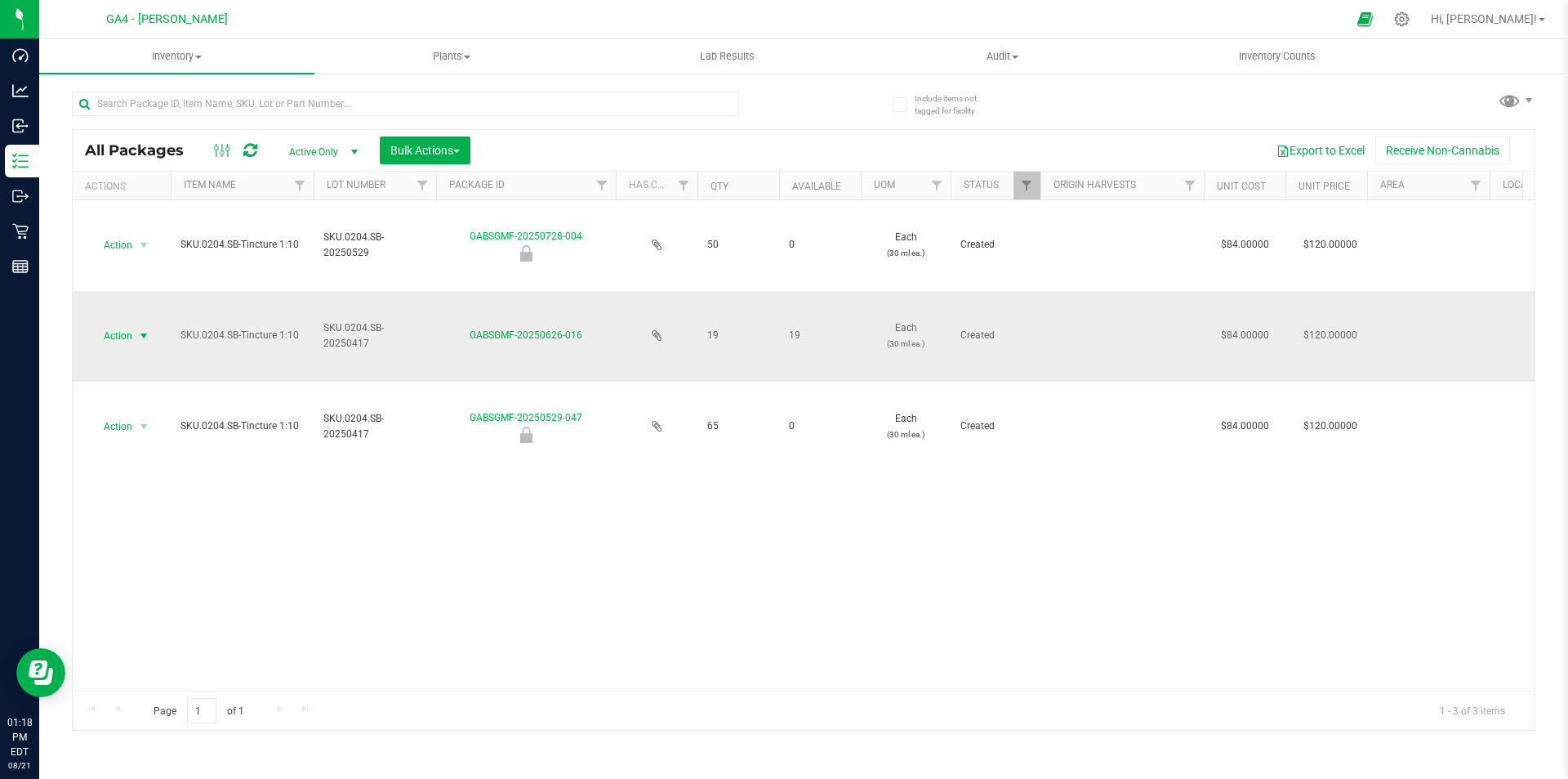
click at [139, 330] on span "select" at bounding box center [143, 336] width 13 height 13
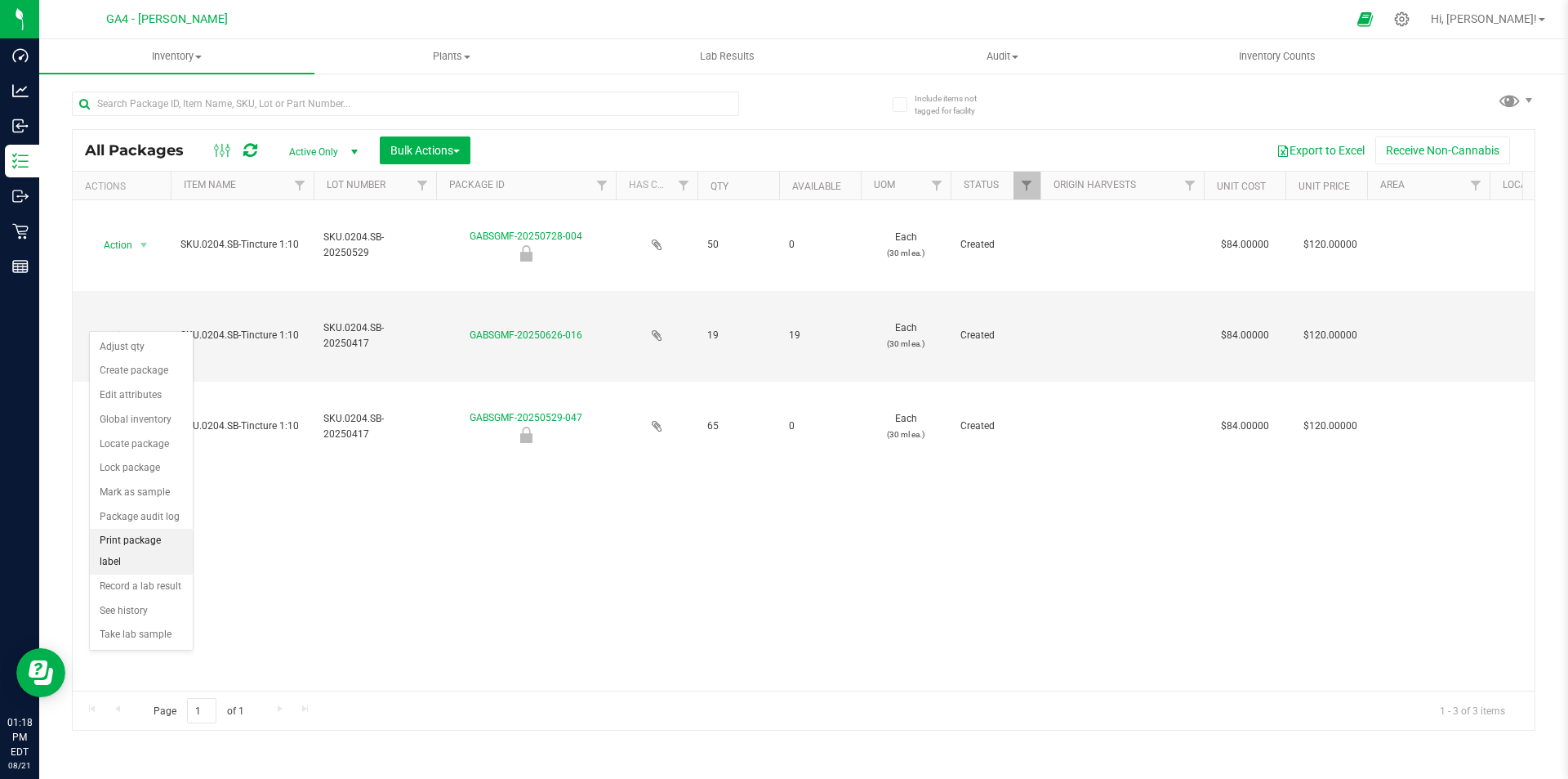
click at [134, 540] on li "Print package label" at bounding box center [142, 550] width 103 height 45
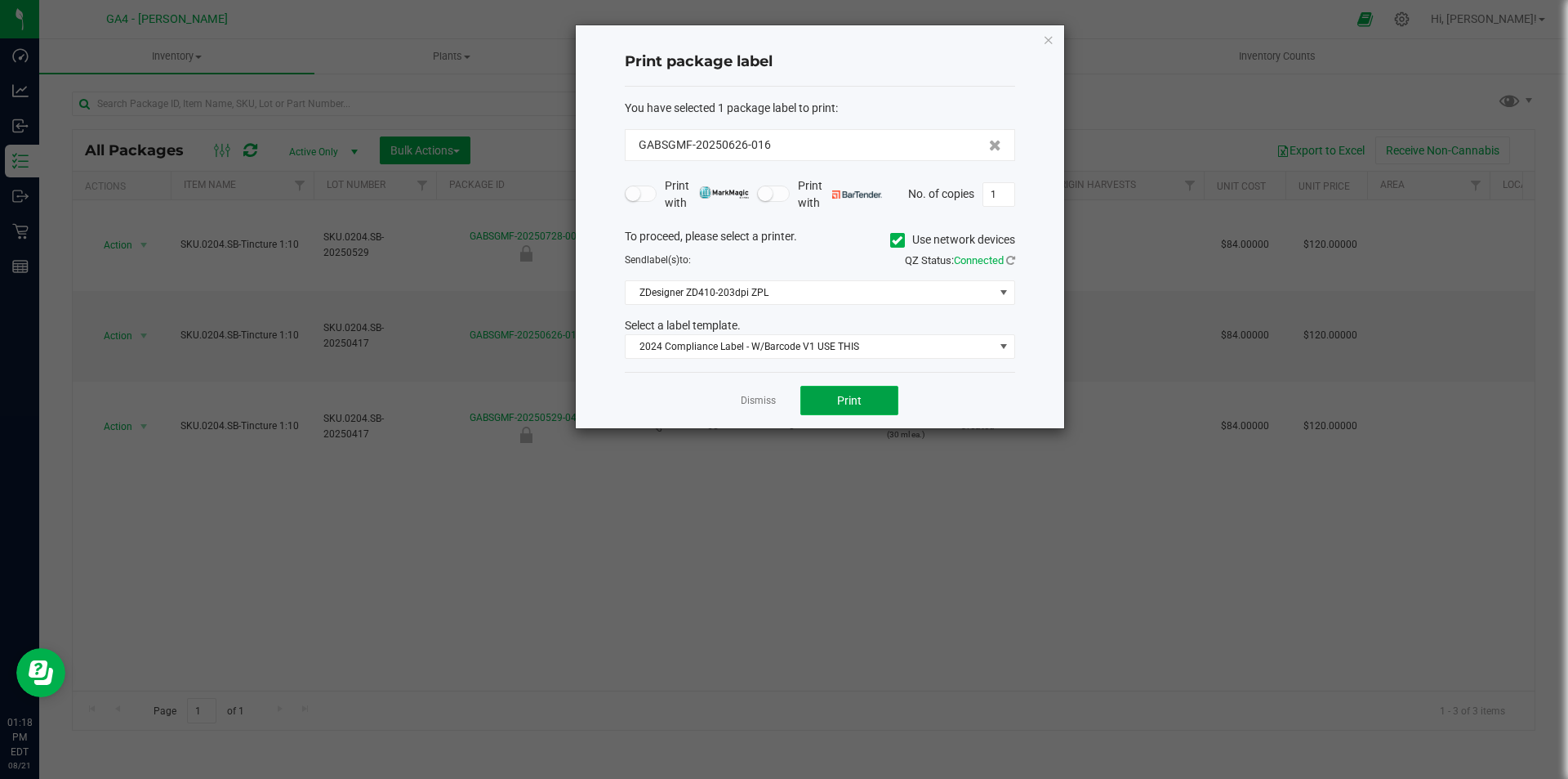
click at [865, 411] on button "Print" at bounding box center [849, 400] width 98 height 29
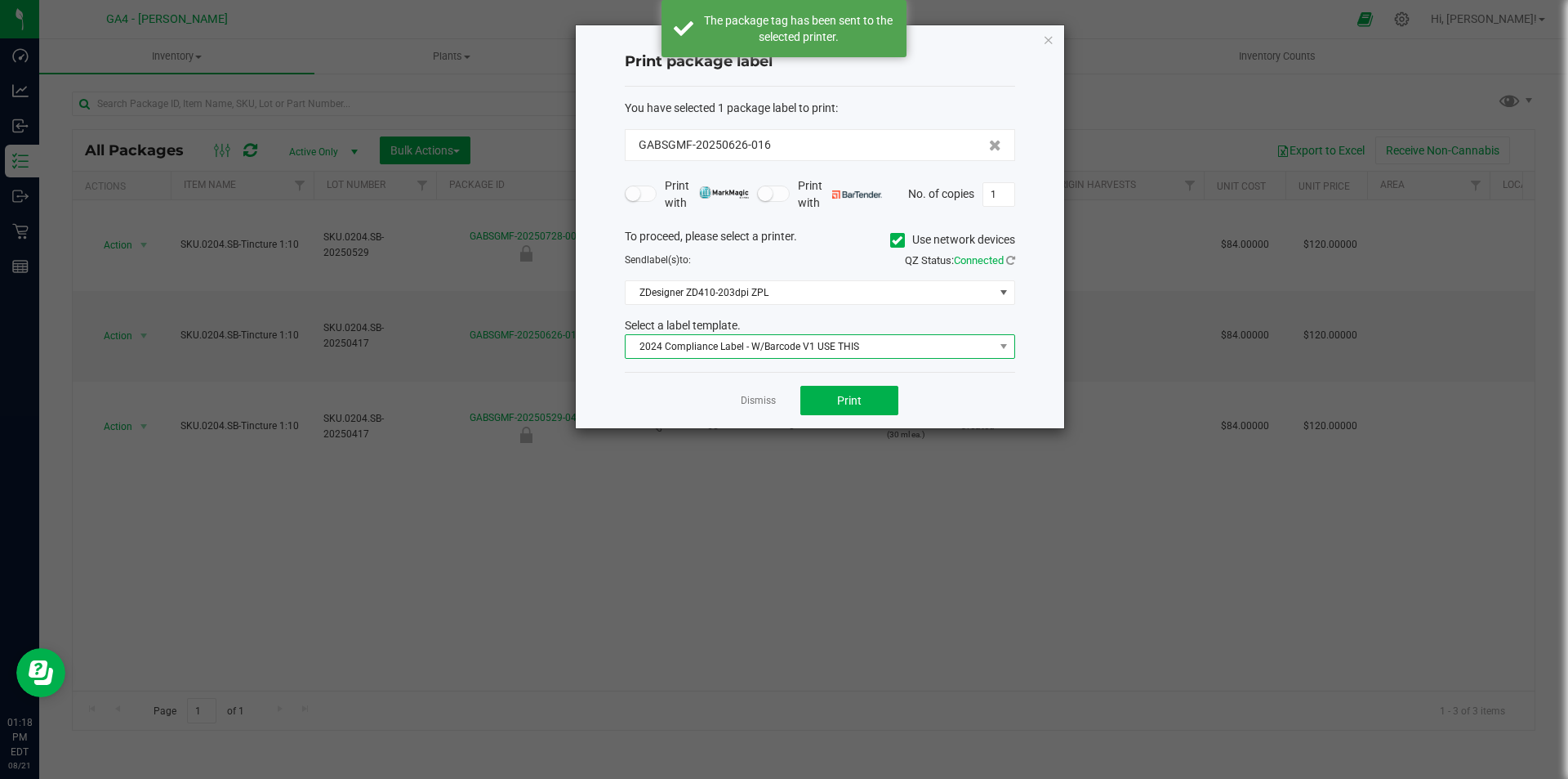
click at [776, 342] on span "2024 Compliance Label - W/Barcode V1 USE THIS" at bounding box center [810, 347] width 368 height 23
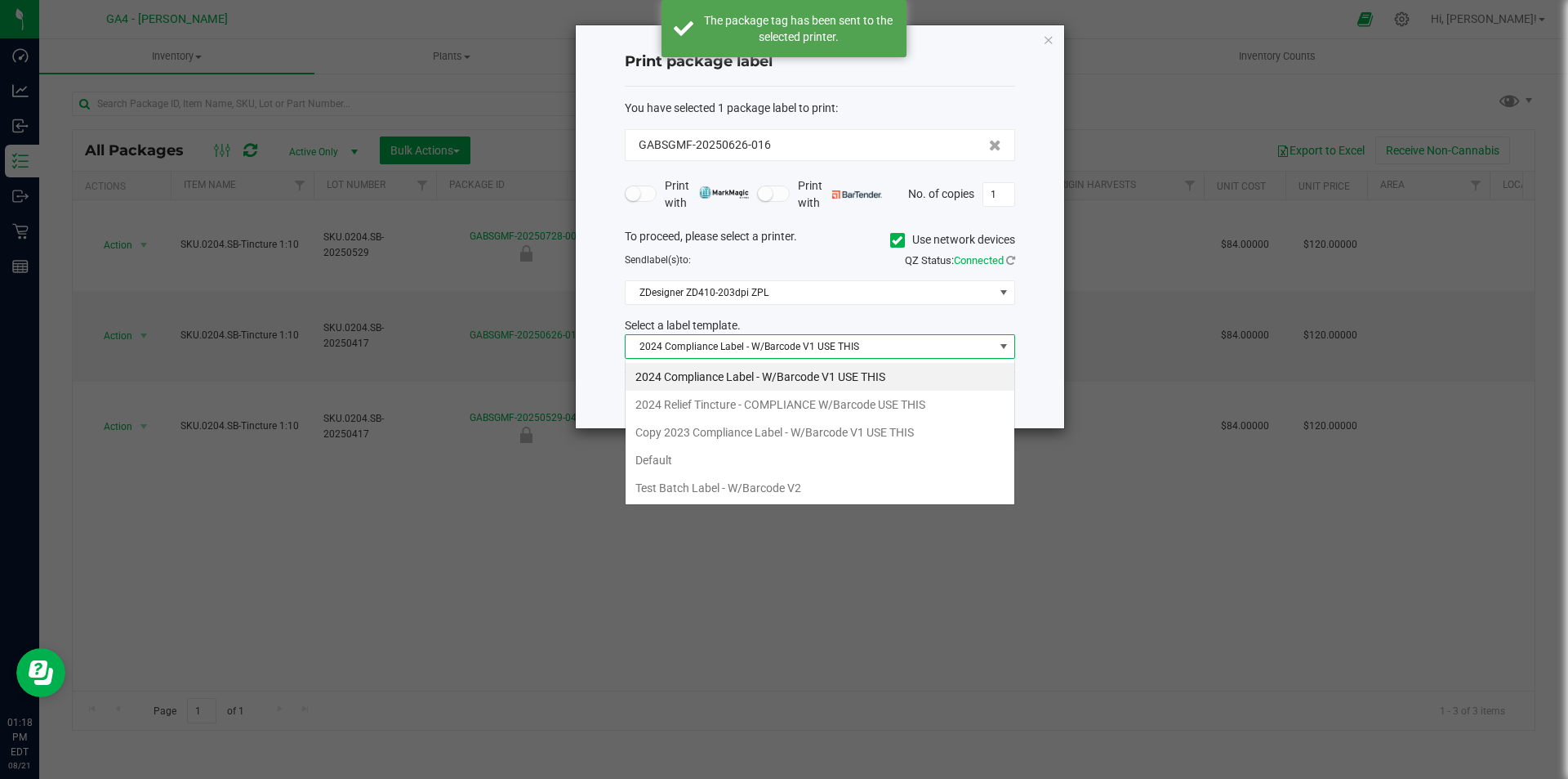
scroll to position [25, 390]
click at [776, 342] on span "2024 Compliance Label - W/Barcode V1 USE THIS" at bounding box center [810, 347] width 368 height 23
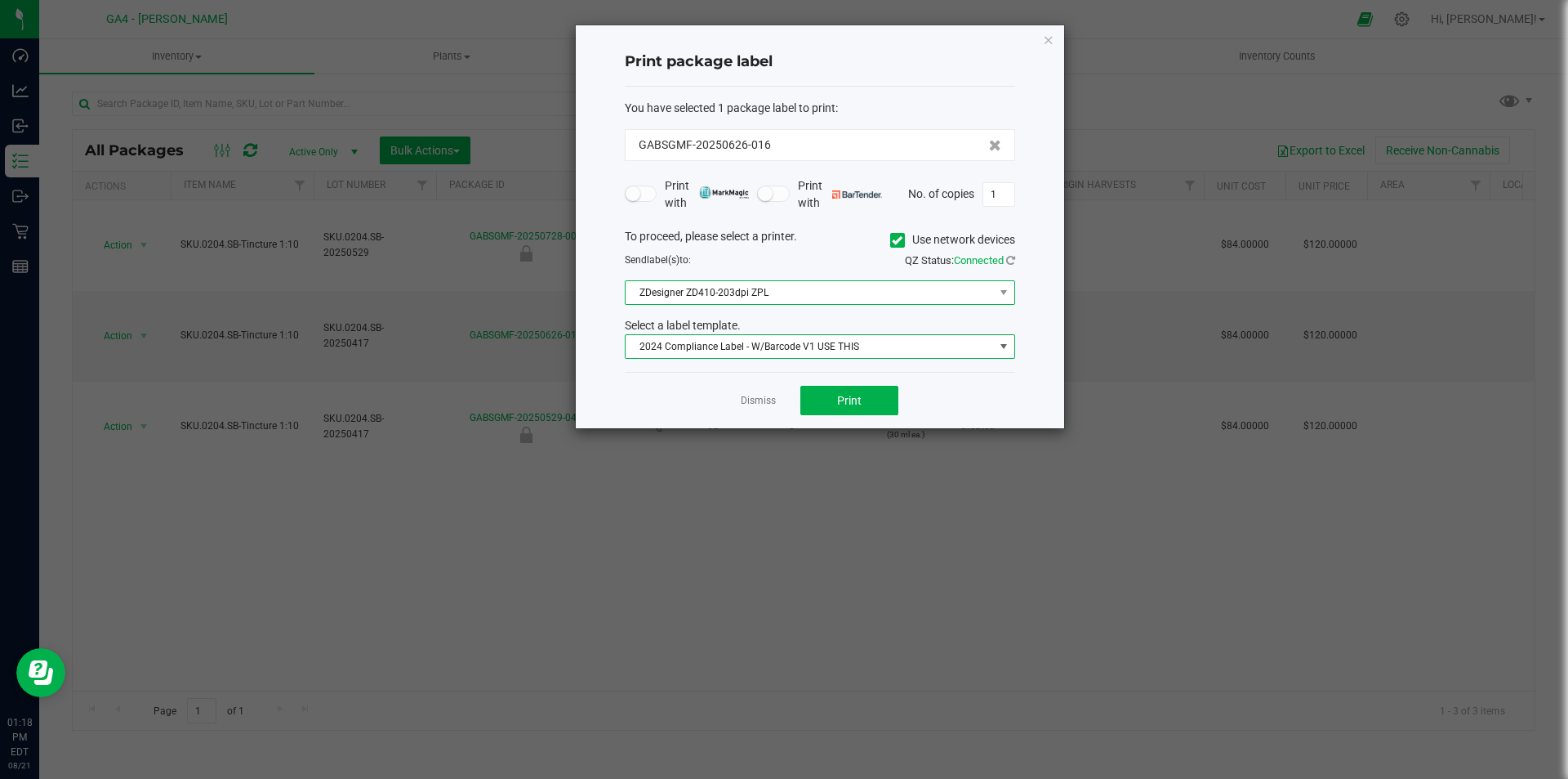
click at [801, 292] on span "ZDesigner ZD410-203dpi ZPL" at bounding box center [810, 293] width 368 height 23
click at [901, 245] on span at bounding box center [897, 239] width 14 height 14
click at [0, 0] on input "Use network devices" at bounding box center [0, 0] width 0 height 0
click at [860, 299] on span at bounding box center [810, 293] width 368 height 23
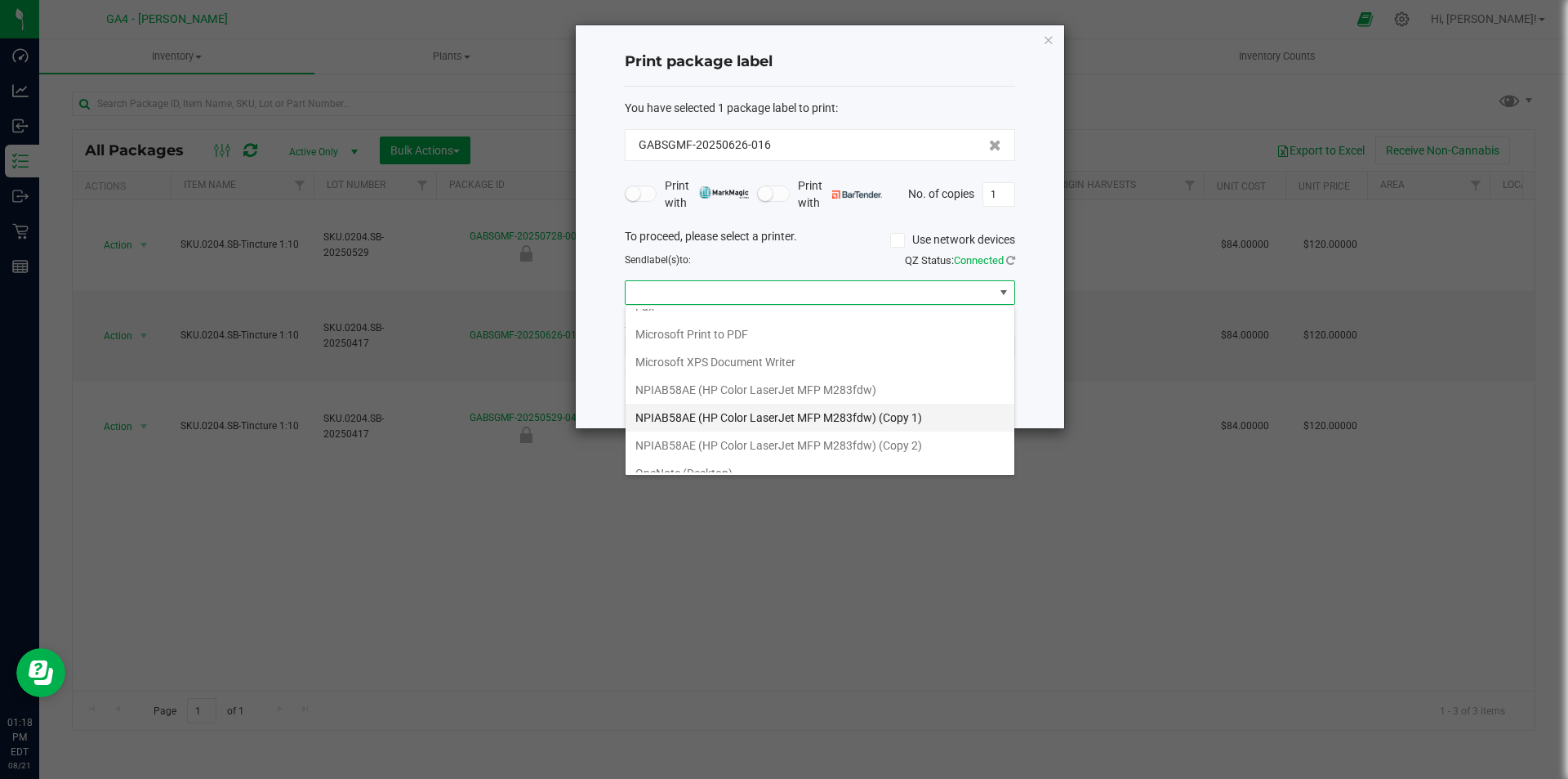
scroll to position [86, 0]
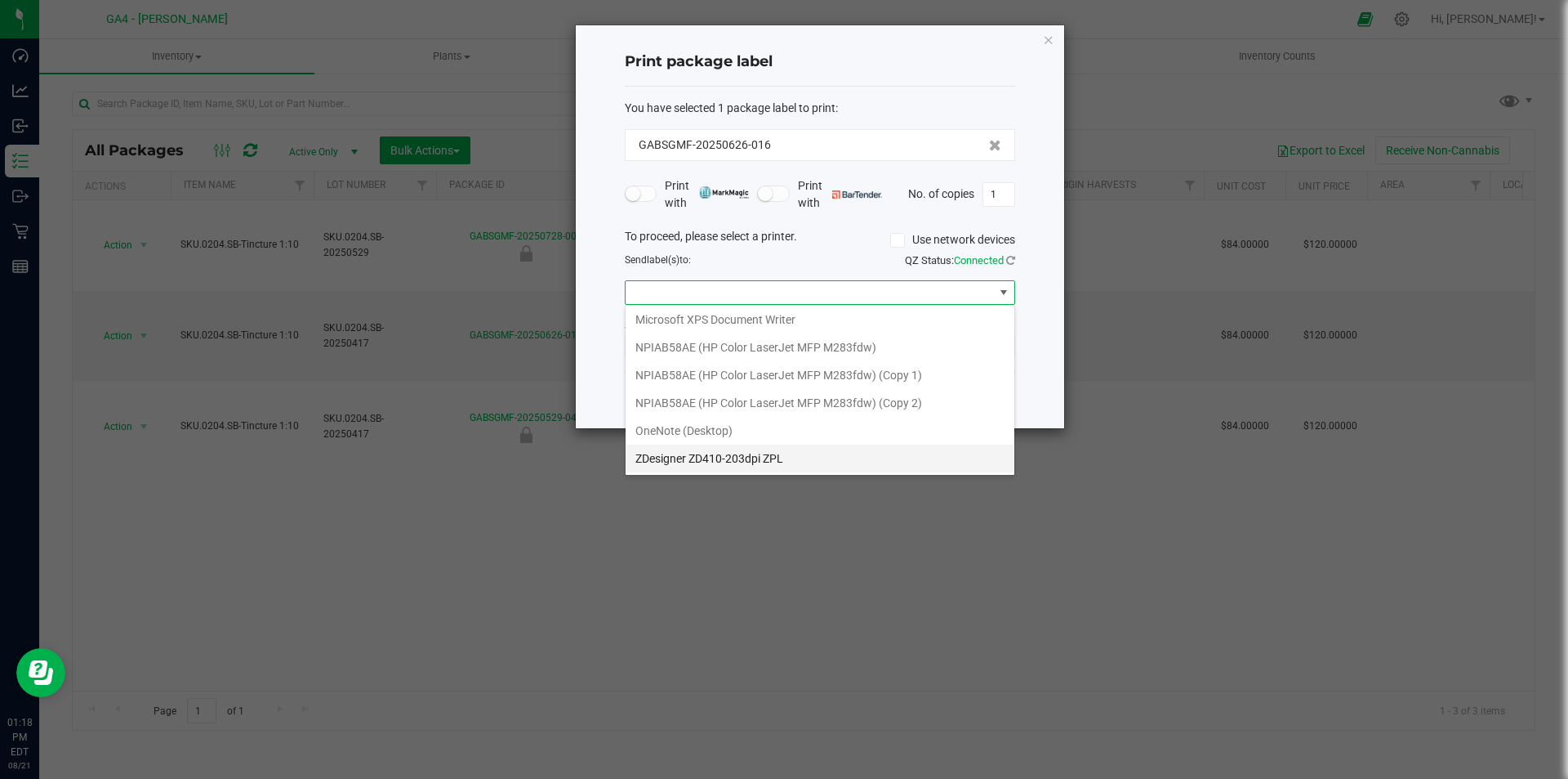
click at [803, 453] on ZPL "ZDesigner ZD410-203dpi ZPL" at bounding box center [820, 458] width 388 height 28
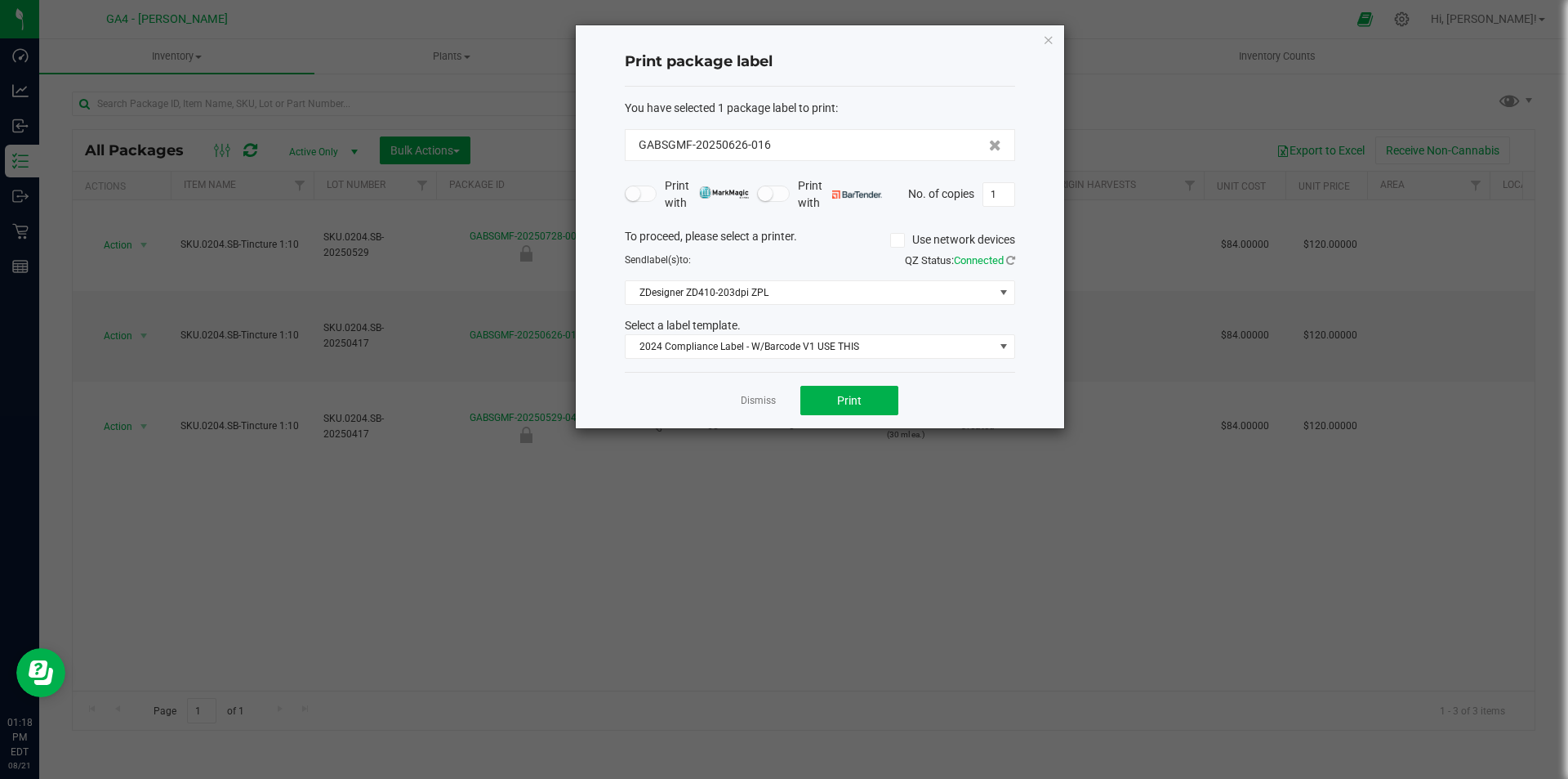
click at [819, 377] on div "Dismiss Print" at bounding box center [820, 399] width 390 height 56
click at [823, 388] on button "Print" at bounding box center [849, 400] width 98 height 29
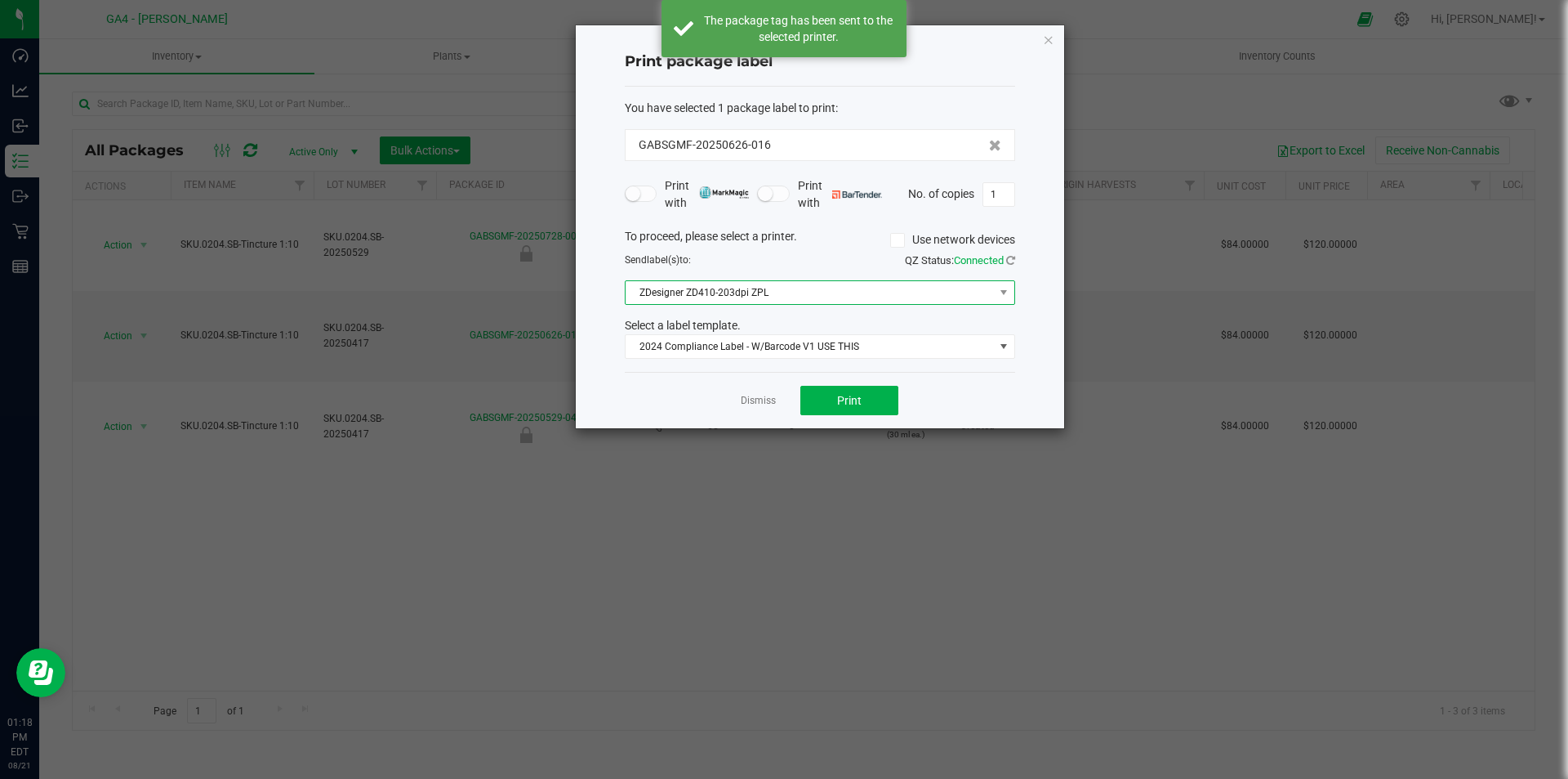
click at [807, 294] on span "ZDesigner ZD410-203dpi ZPL" at bounding box center [810, 293] width 368 height 23
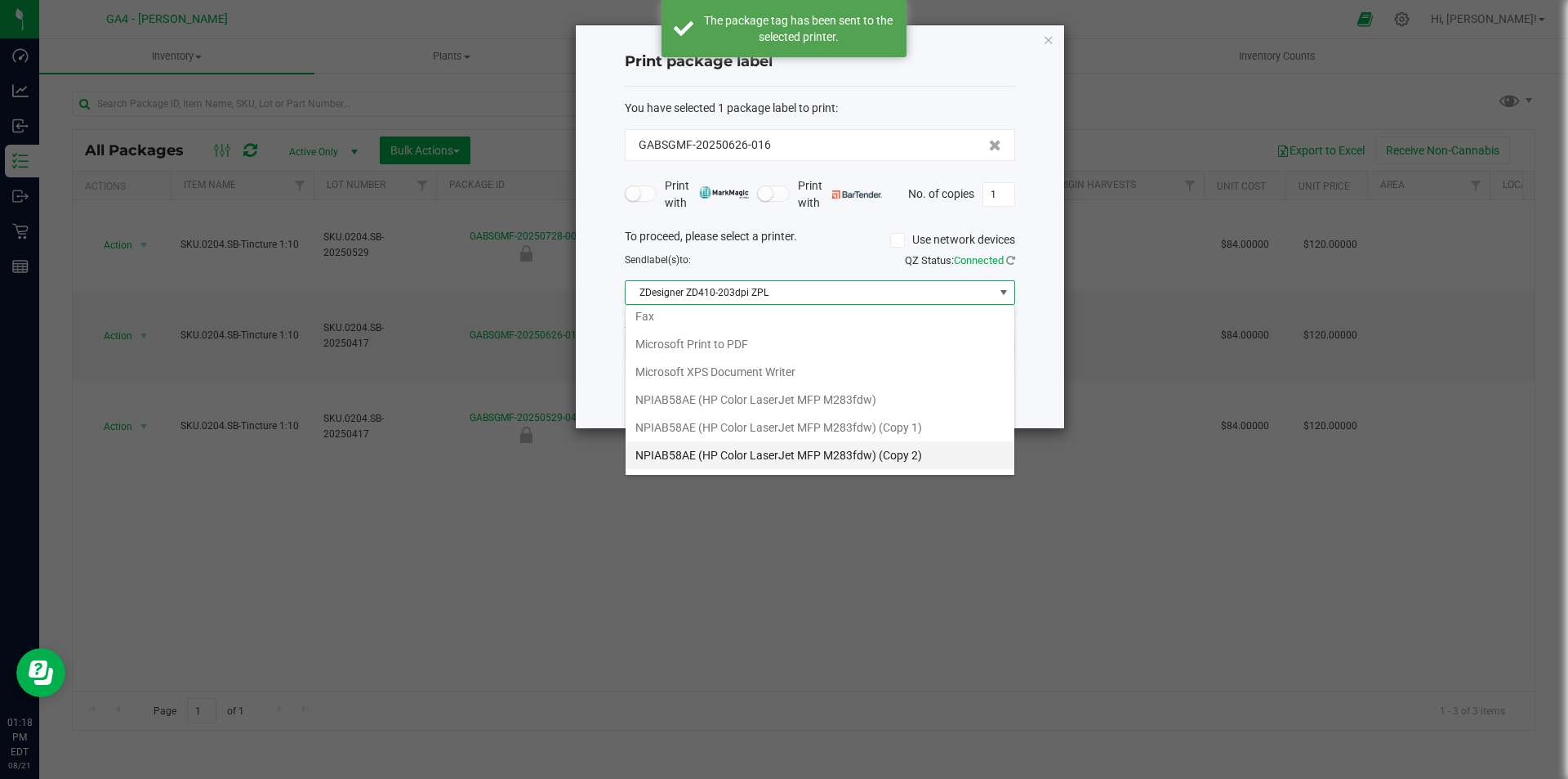
scroll to position [0, 0]
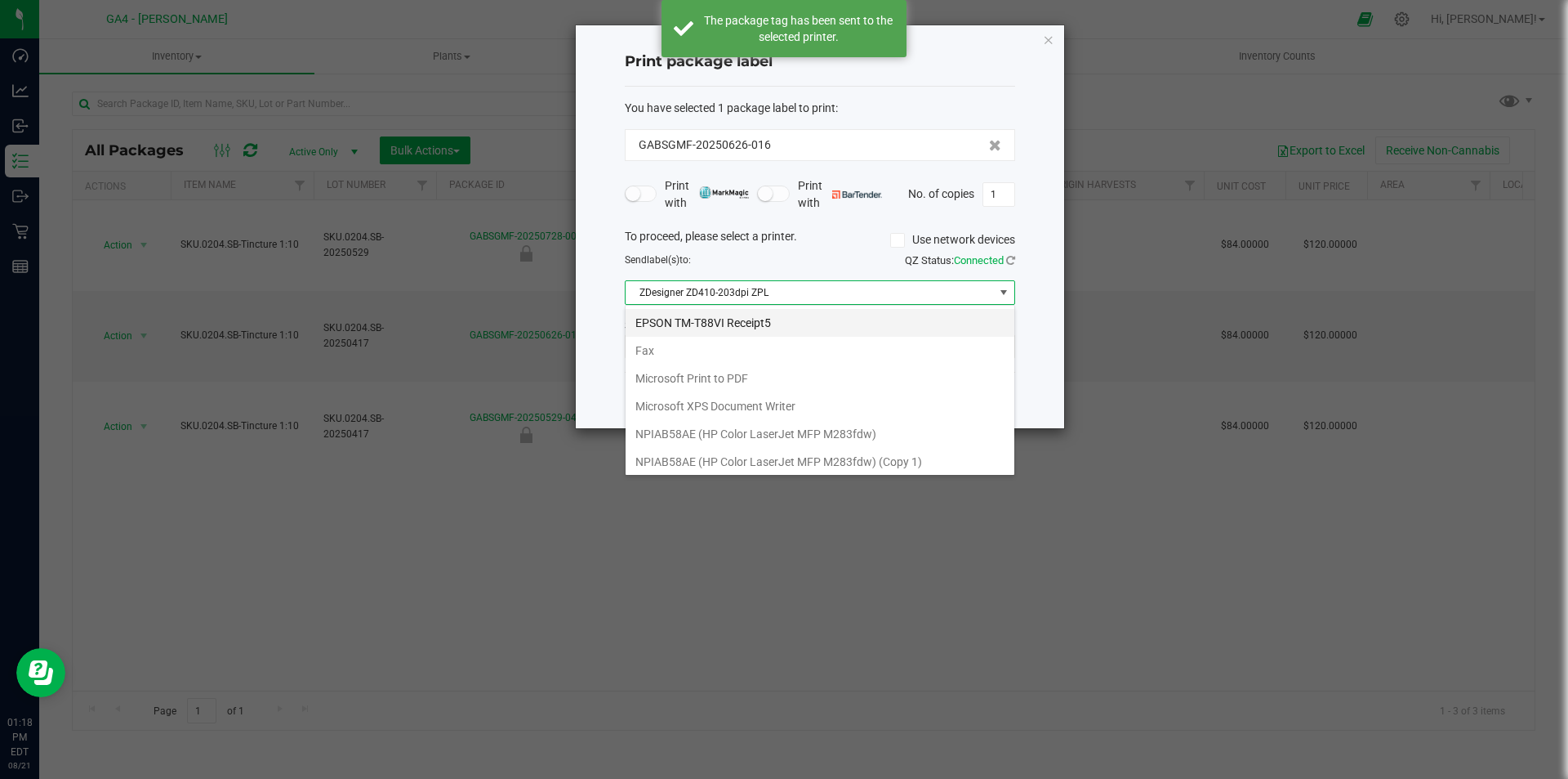
click at [774, 316] on Receipt5 "EPSON TM-T88VI Receipt5" at bounding box center [820, 322] width 388 height 28
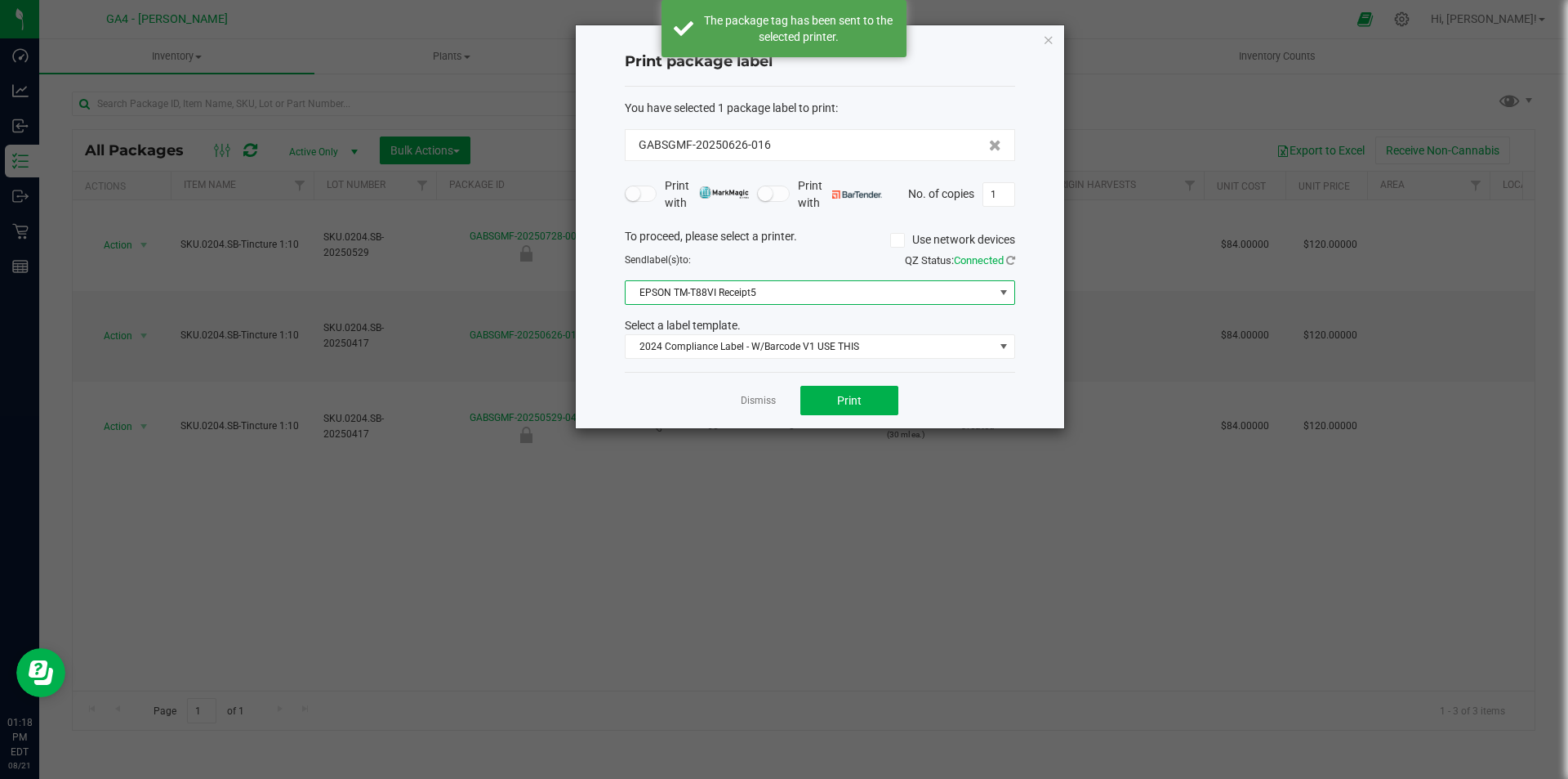
click at [822, 299] on span "EPSON TM-T88VI Receipt5" at bounding box center [810, 293] width 368 height 23
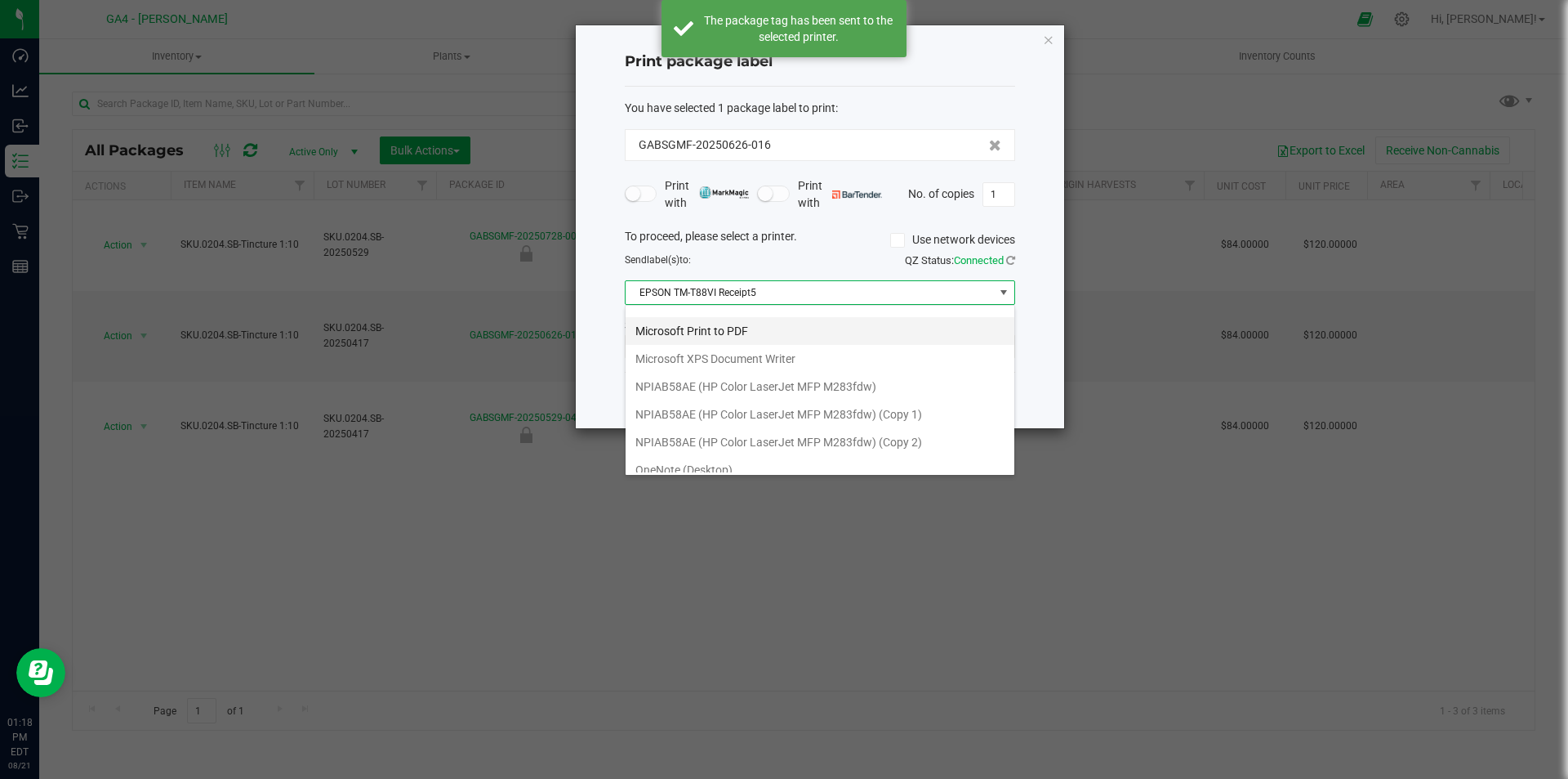
scroll to position [86, 0]
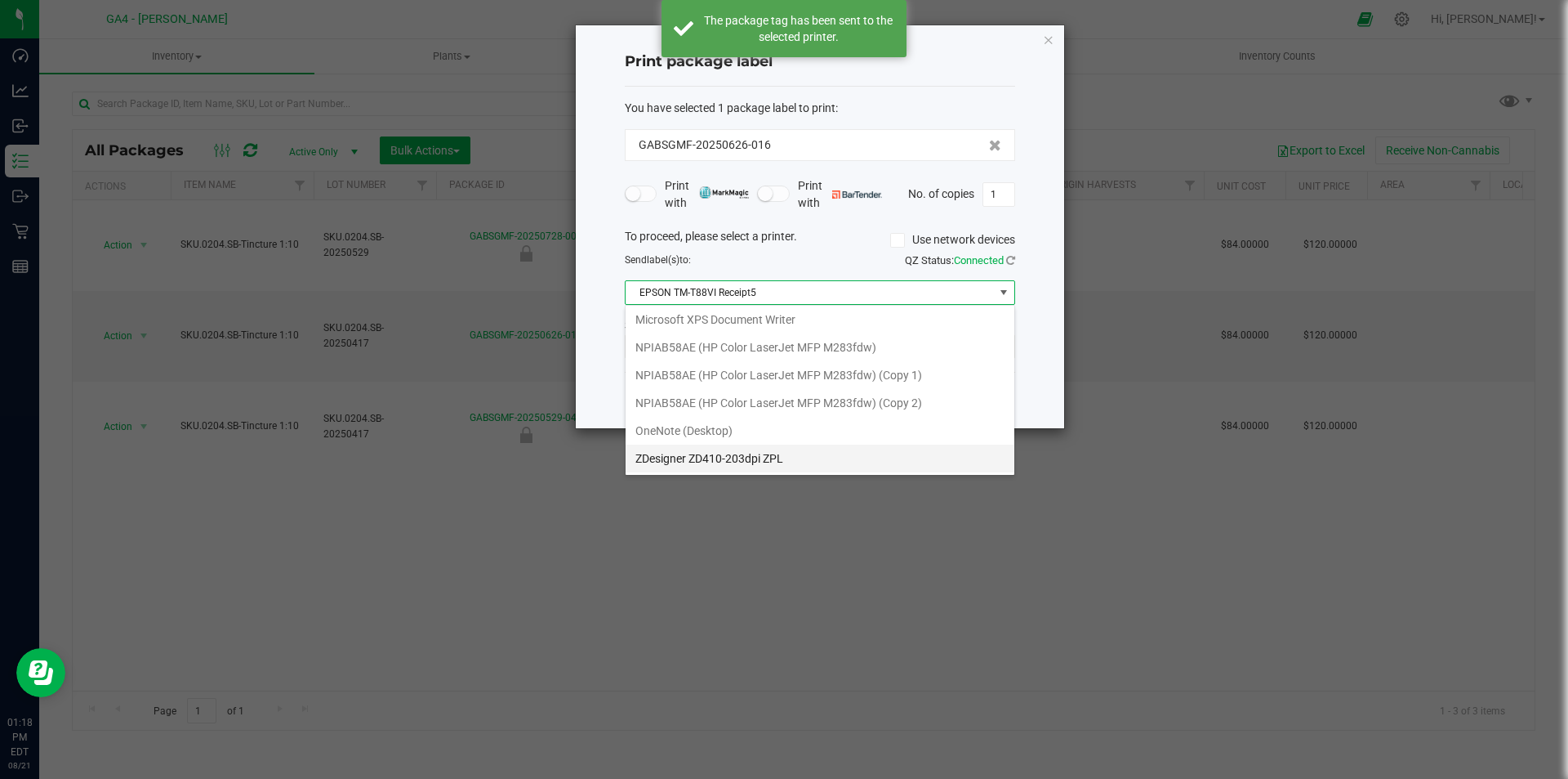
click at [770, 464] on ZPL "ZDesigner ZD410-203dpi ZPL" at bounding box center [820, 458] width 388 height 28
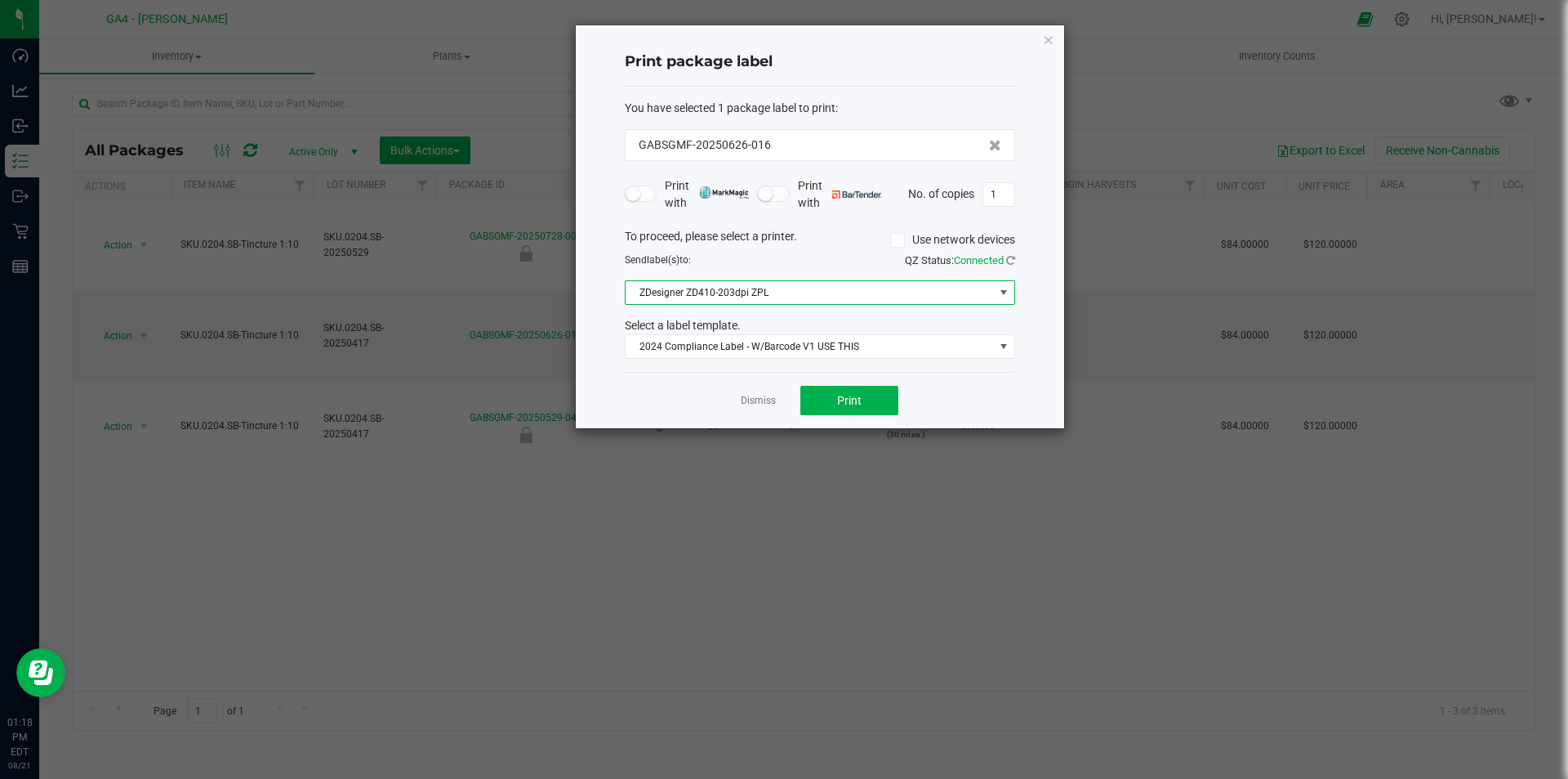
click at [902, 242] on span at bounding box center [897, 239] width 14 height 14
click at [0, 0] on input "Use network devices" at bounding box center [0, 0] width 0 height 0
click at [868, 406] on button "Print" at bounding box center [849, 400] width 98 height 29
click at [830, 294] on span at bounding box center [810, 293] width 368 height 23
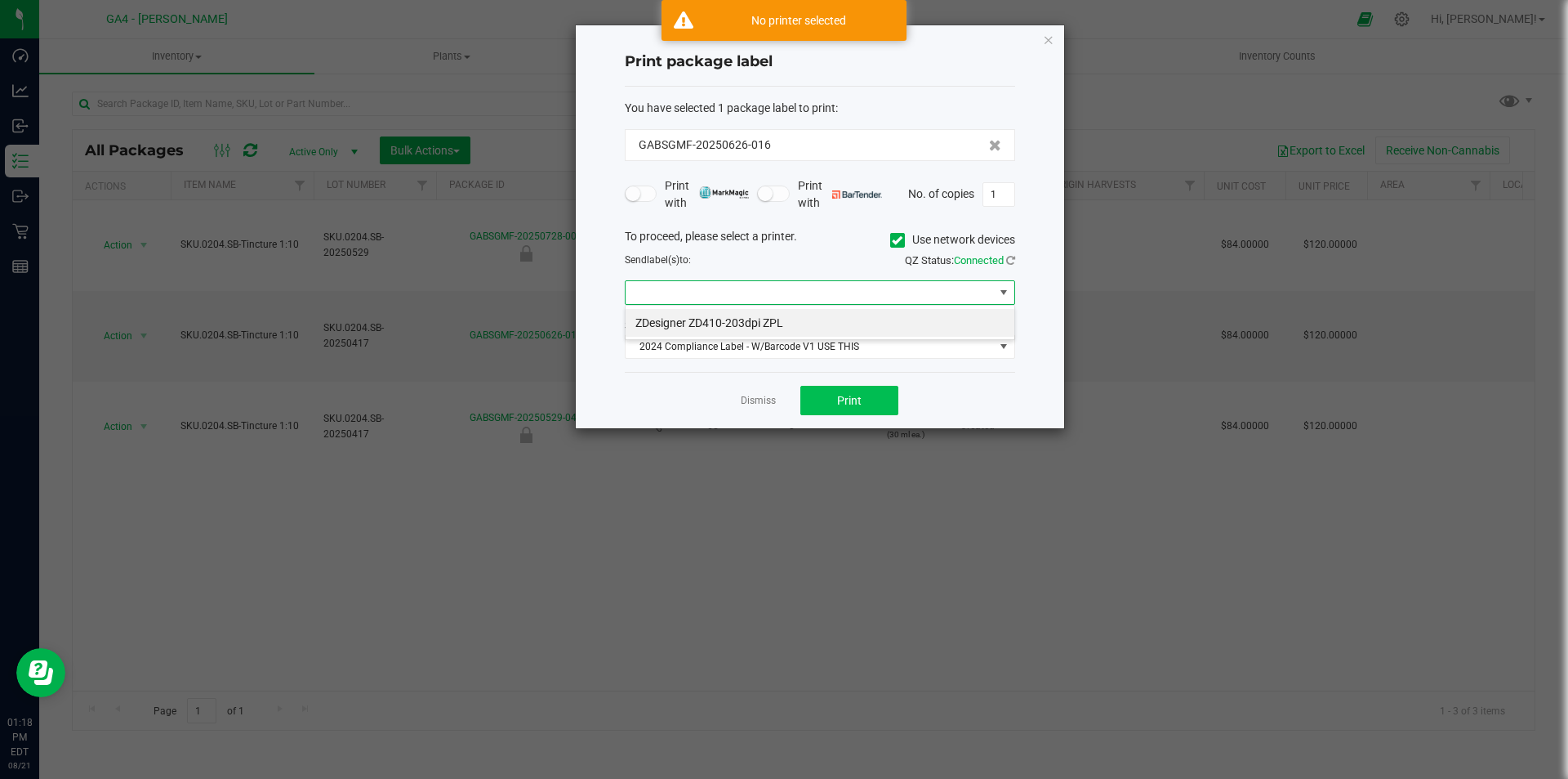
scroll to position [25, 390]
click at [801, 314] on li "ZDesigner ZD410-203dpi ZPL" at bounding box center [820, 322] width 388 height 28
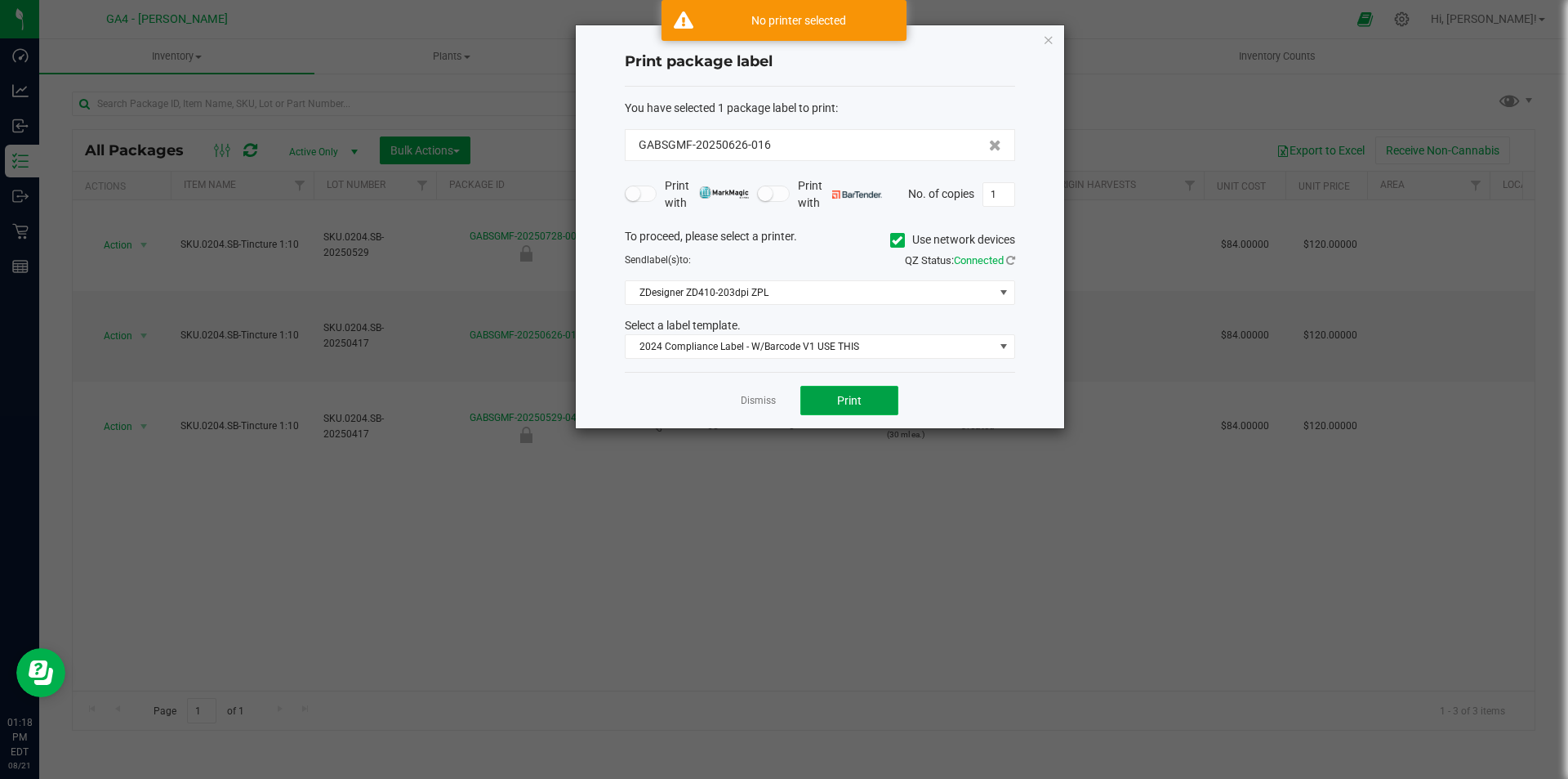
click at [838, 406] on span "Print" at bounding box center [849, 401] width 25 height 13
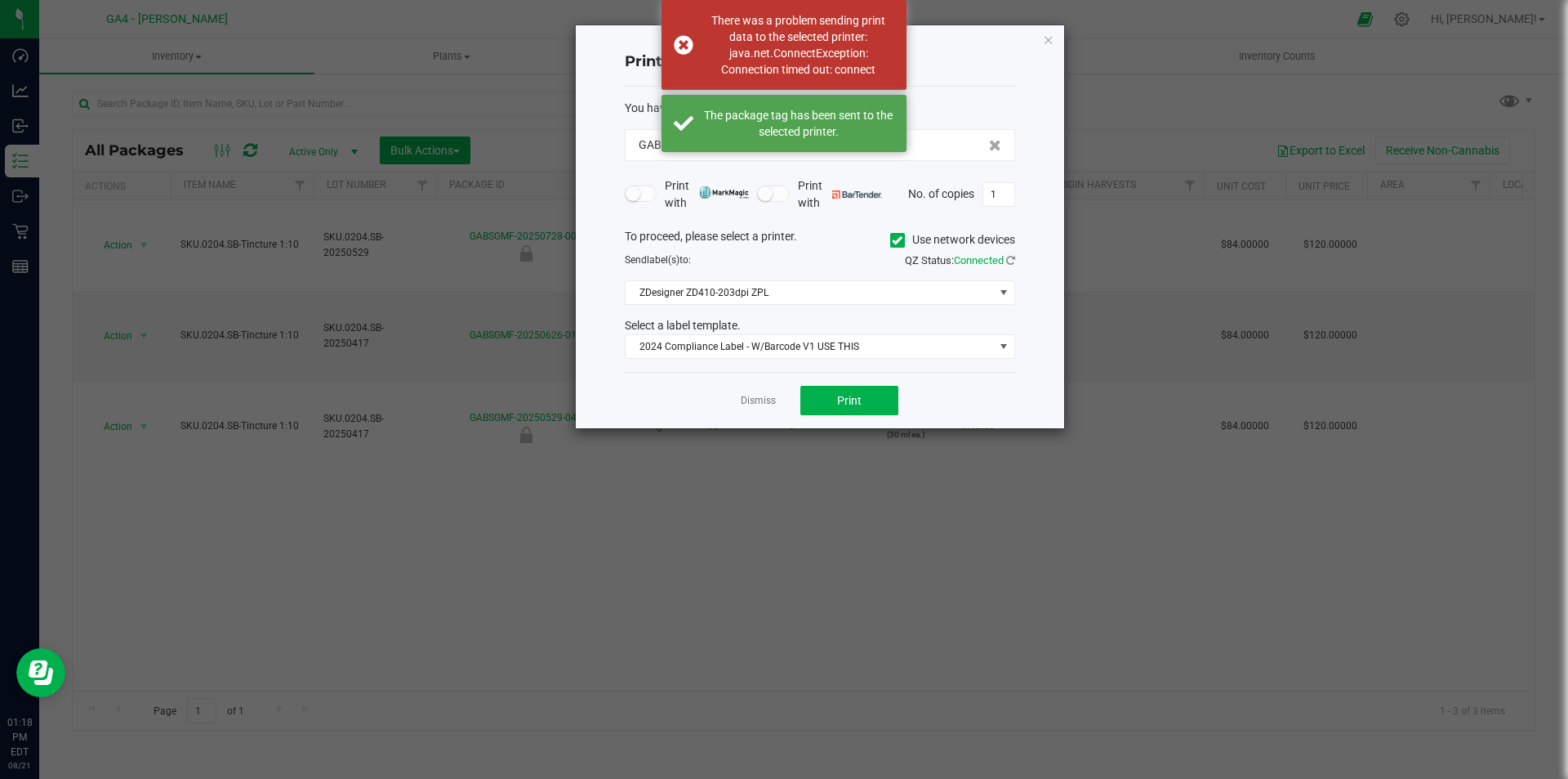
click at [1052, 45] on icon "button" at bounding box center [1048, 39] width 11 height 20
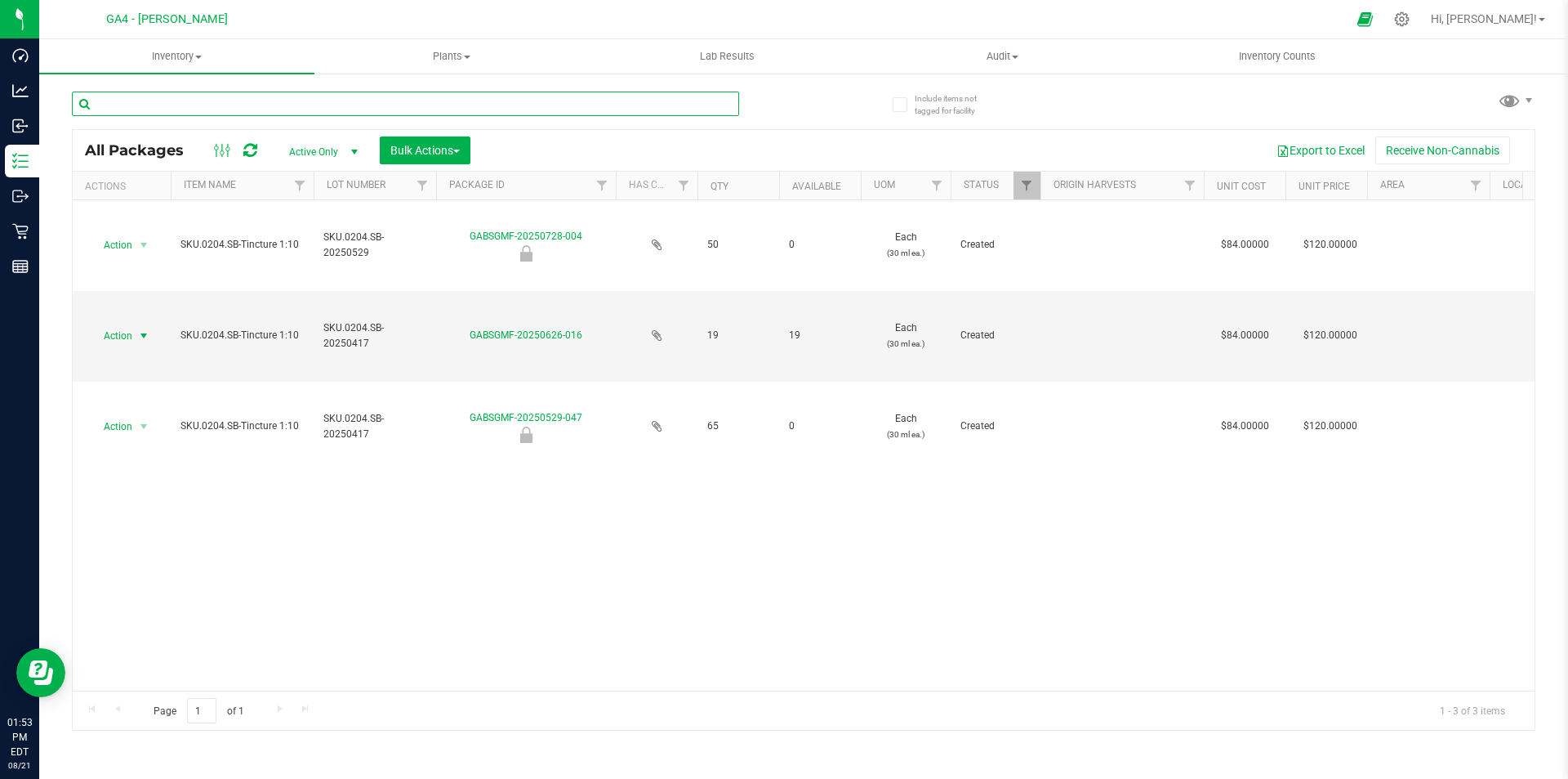
click at [263, 98] on input "text" at bounding box center [406, 104] width 668 height 25
type input "lav"
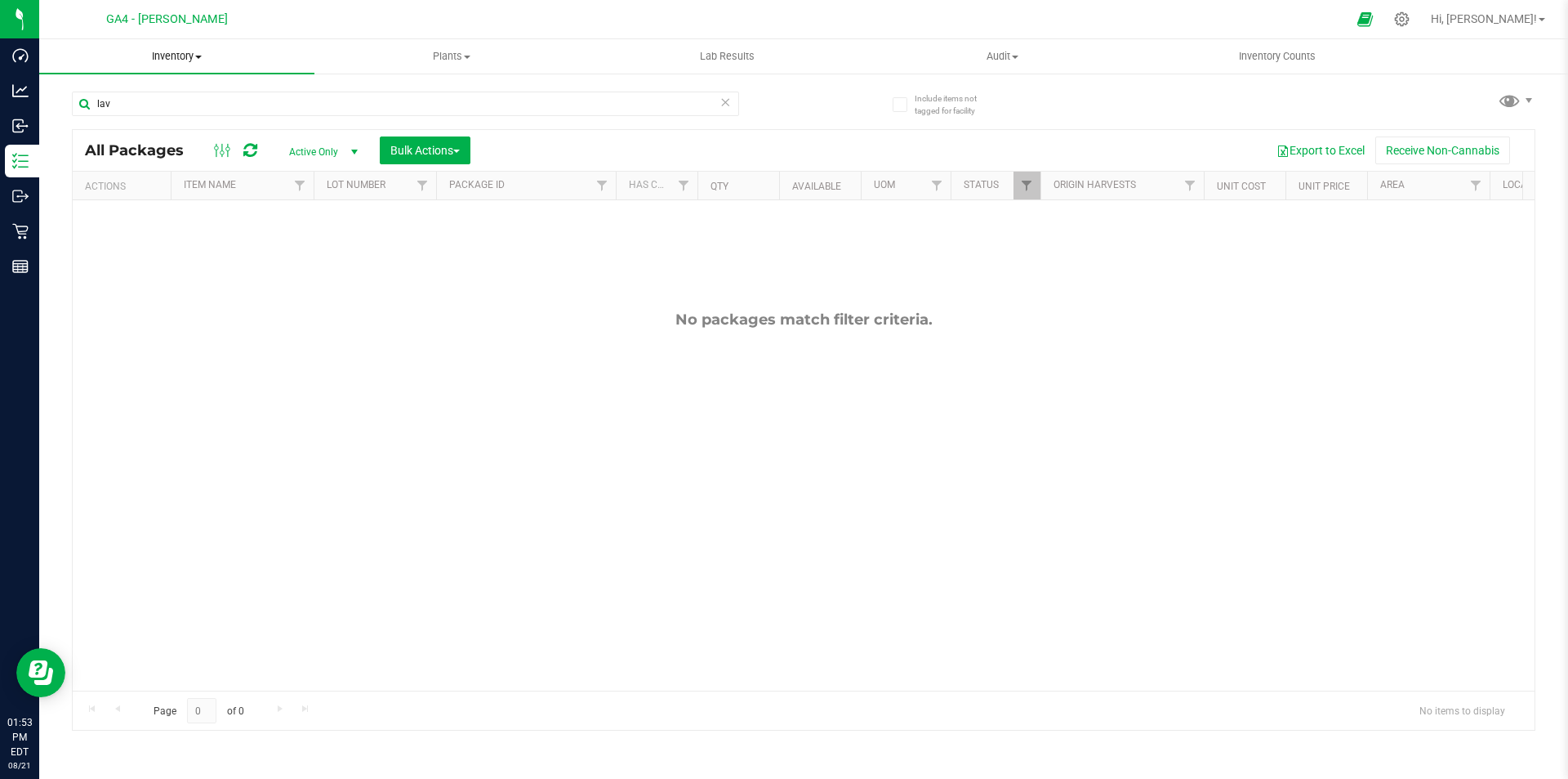
click at [197, 52] on span "Inventory" at bounding box center [177, 56] width 275 height 14
click at [177, 114] on li "All inventory" at bounding box center [177, 118] width 275 height 20
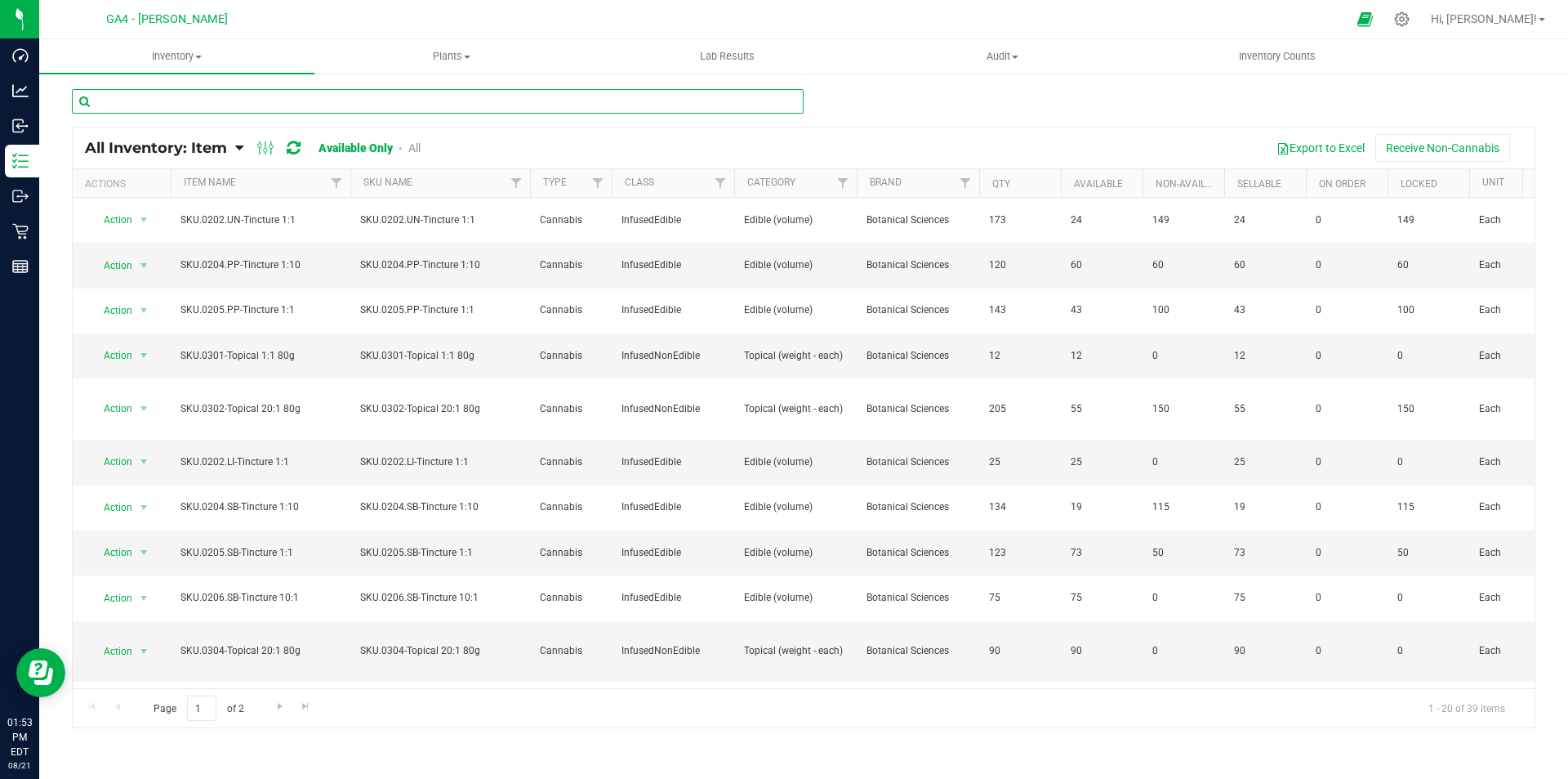
click at [164, 98] on input "text" at bounding box center [438, 102] width 732 height 25
type input "lav"
